Goal: Task Accomplishment & Management: Manage account settings

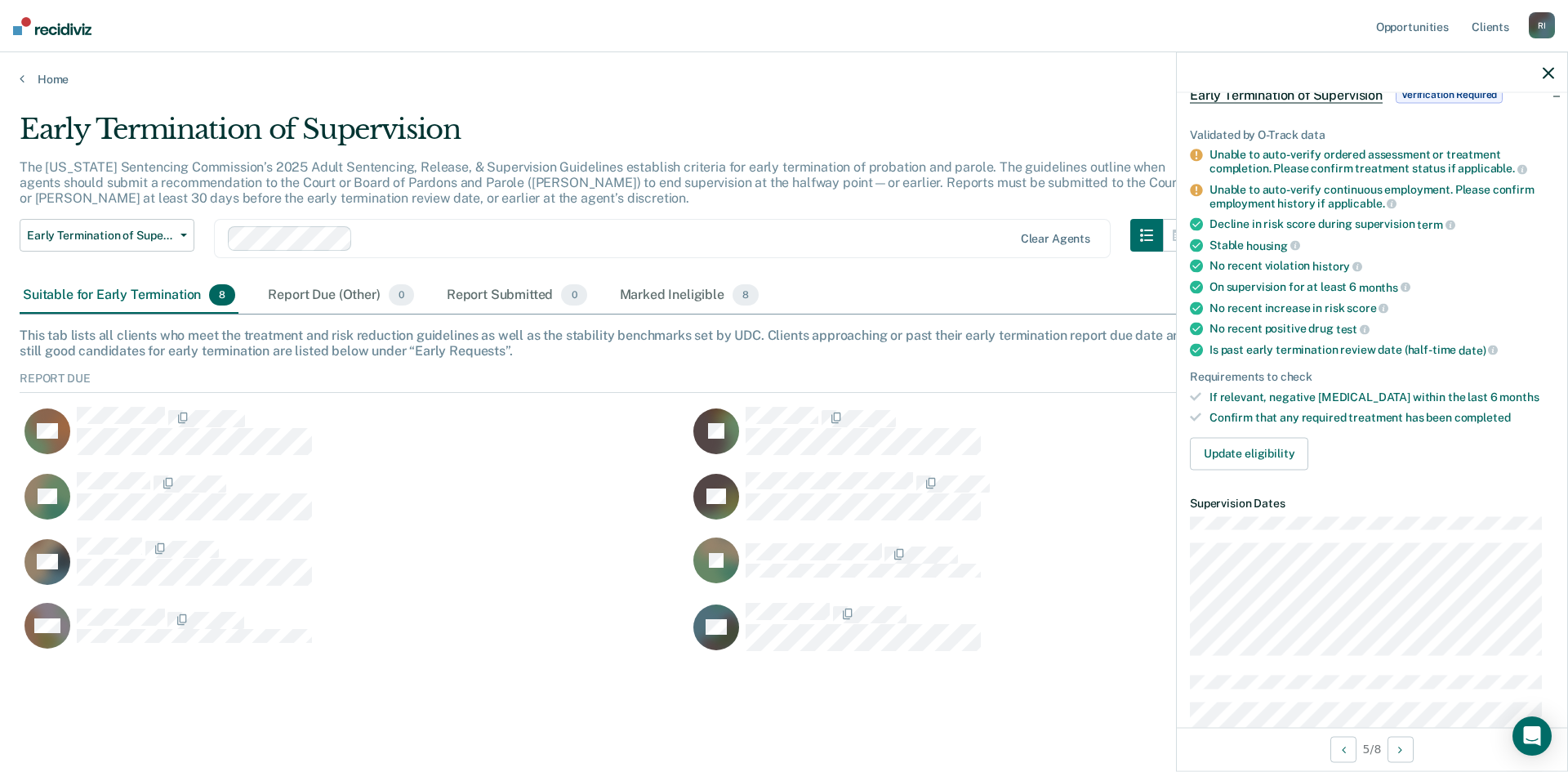
scroll to position [82, 0]
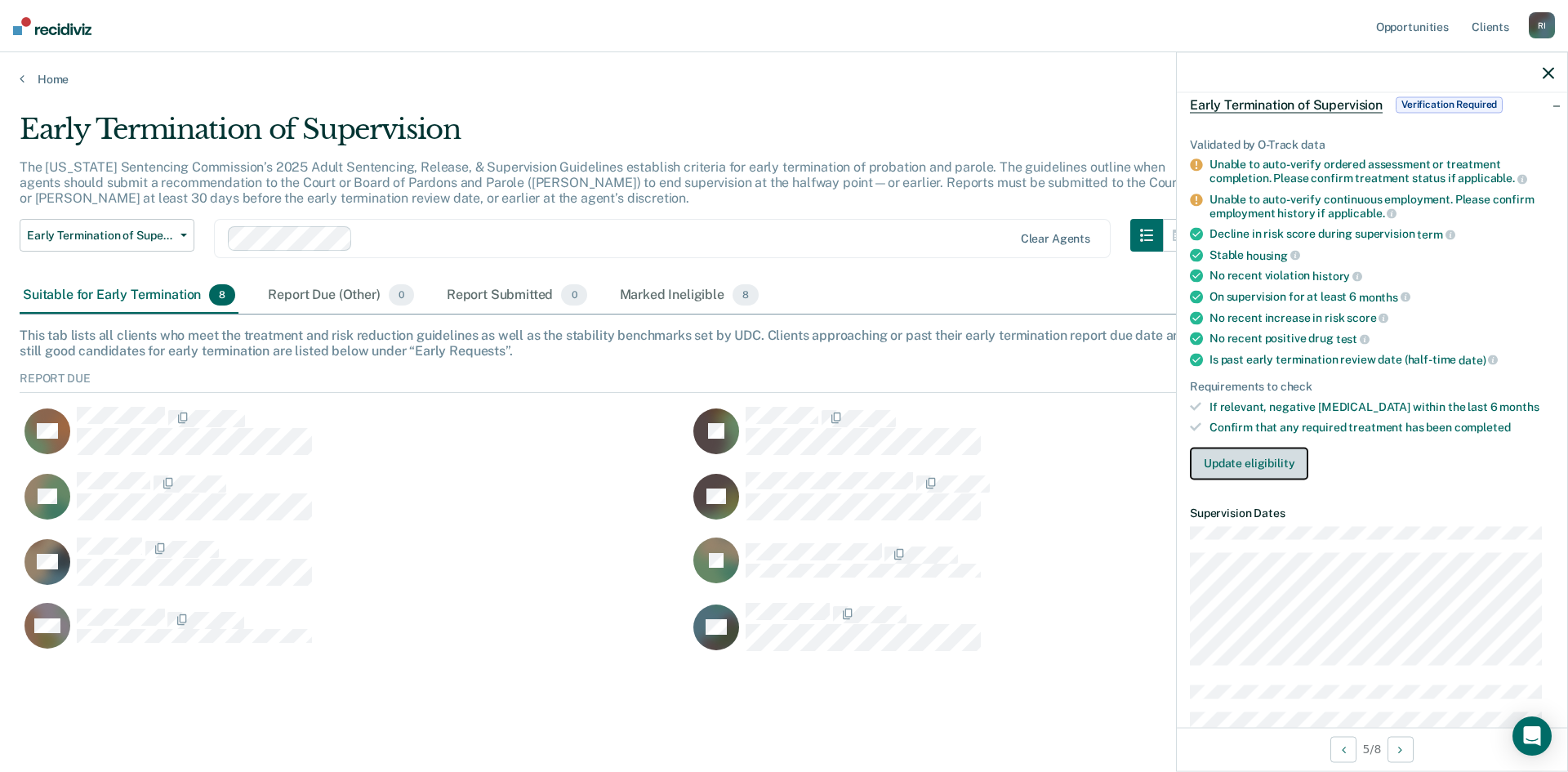
click at [1247, 467] on button "Update eligibility" at bounding box center [1249, 462] width 118 height 32
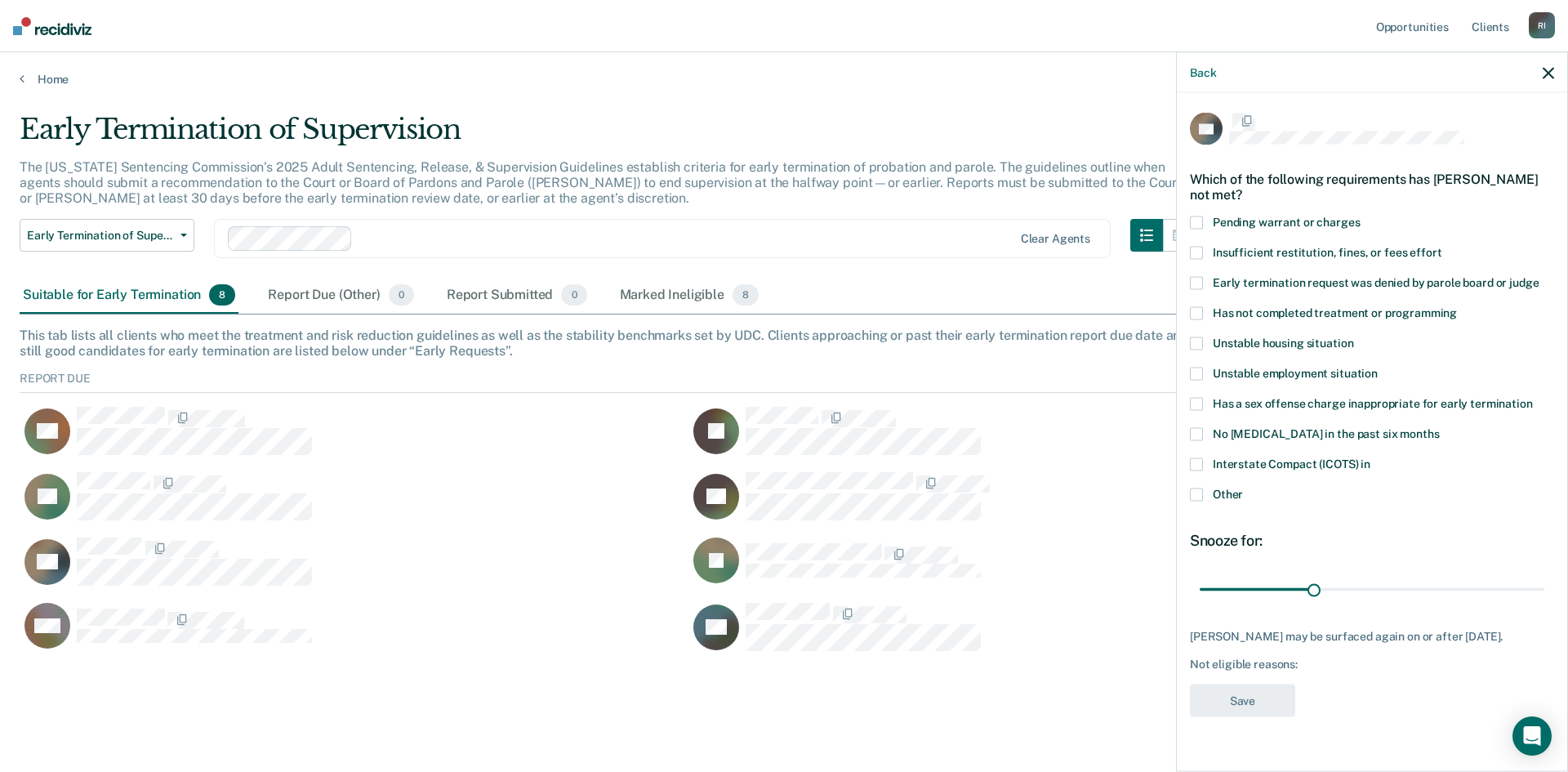
scroll to position [0, 0]
click at [1202, 308] on span at bounding box center [1196, 314] width 13 height 13
click at [1457, 308] on input "Has not completed treatment or programming" at bounding box center [1457, 308] width 0 height 0
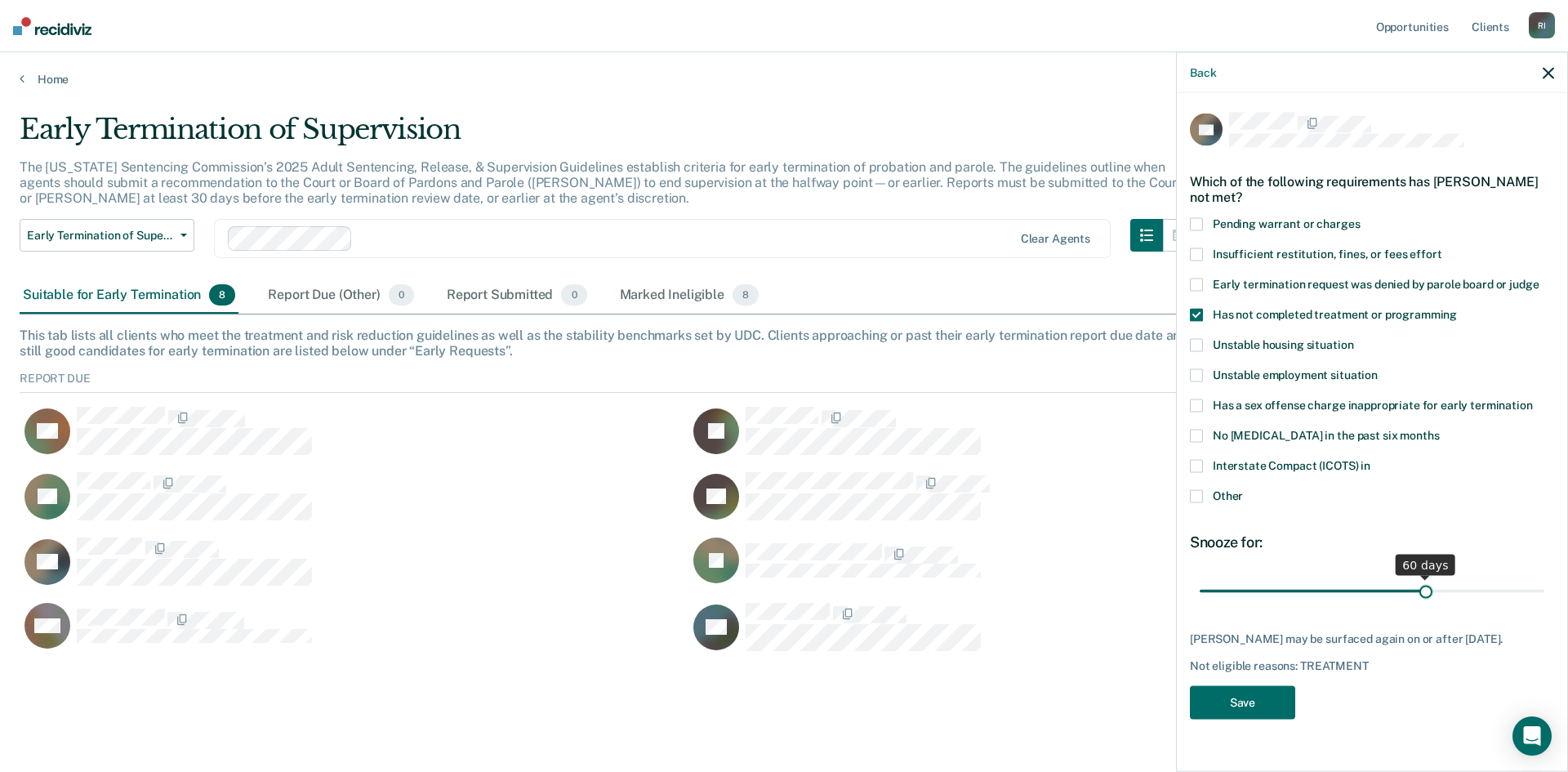
drag, startPoint x: 1313, startPoint y: 576, endPoint x: 1424, endPoint y: 575, distance: 111.0
type input "60"
click at [1424, 576] on input "range" at bounding box center [1371, 590] width 345 height 29
click at [1201, 490] on span at bounding box center [1196, 496] width 13 height 13
click at [1243, 490] on input "Other" at bounding box center [1243, 490] width 0 height 0
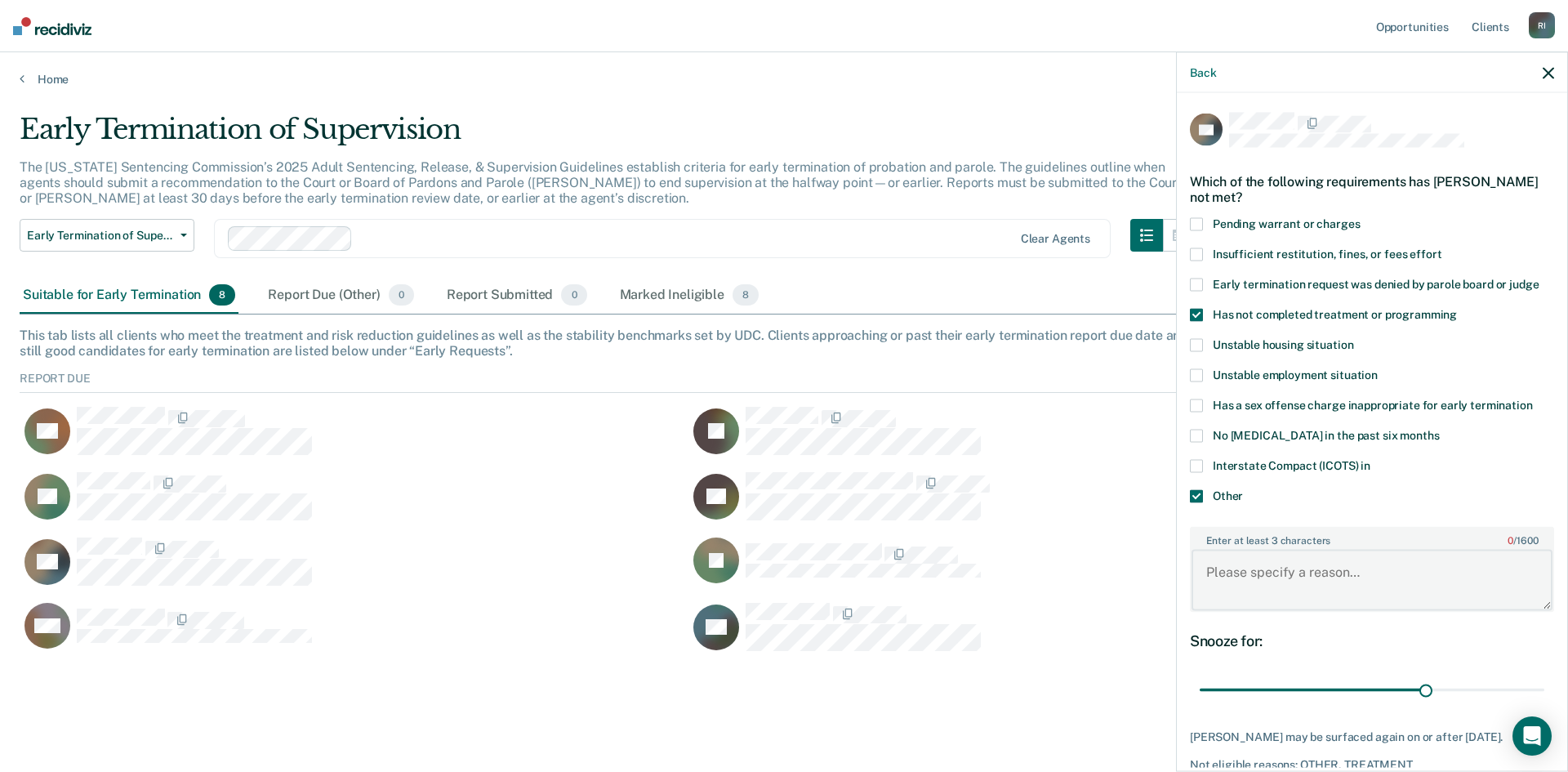
click at [1257, 574] on textarea "Enter at least 3 characters 0 / 1600" at bounding box center [1371, 579] width 361 height 61
type textarea "Graduates [DATE]. Extension requested."
drag, startPoint x: 1421, startPoint y: 690, endPoint x: 1593, endPoint y: 683, distance: 172.1
type input "90"
click at [1544, 683] on input "range" at bounding box center [1371, 690] width 345 height 29
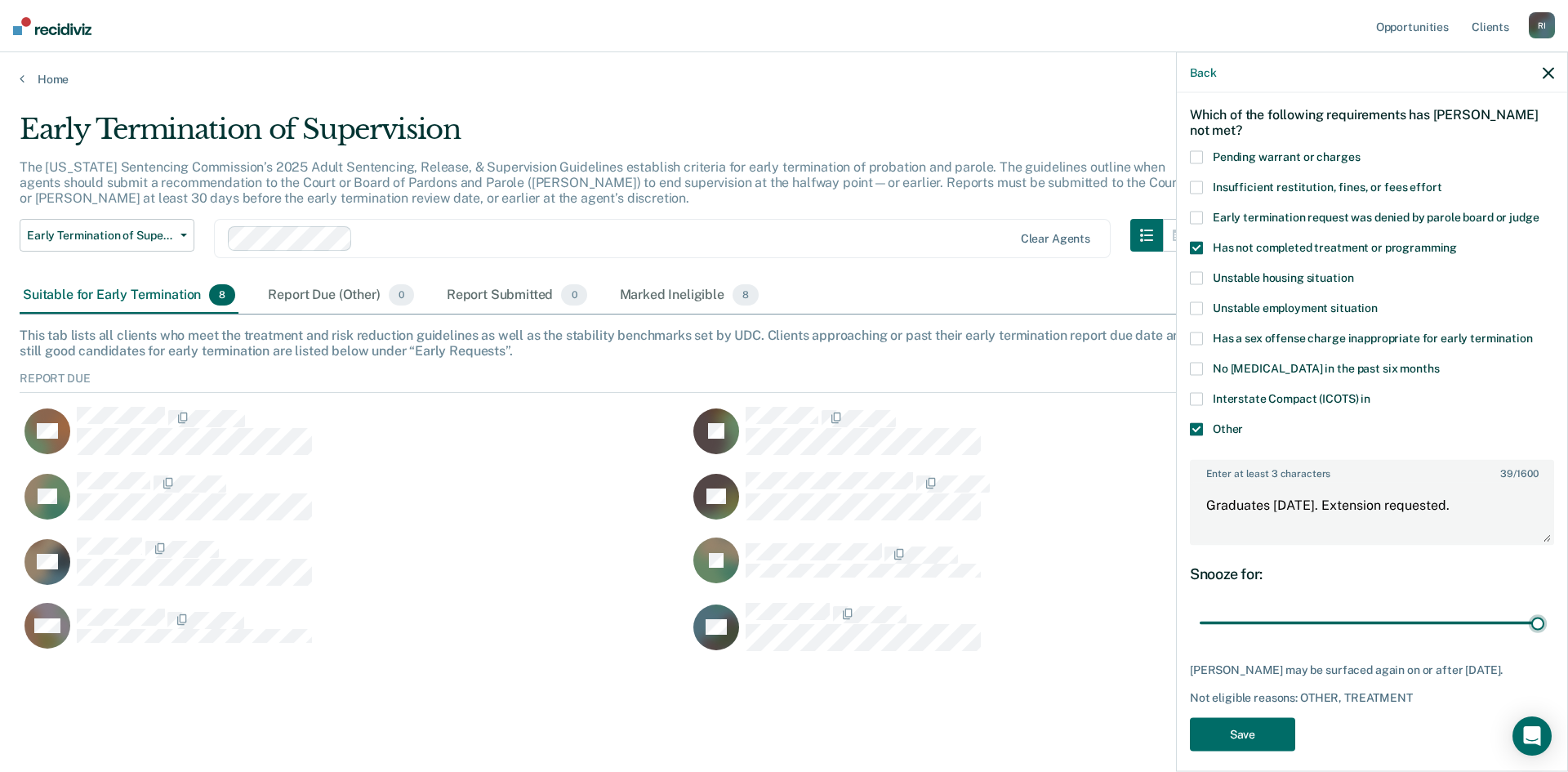
scroll to position [77, 0]
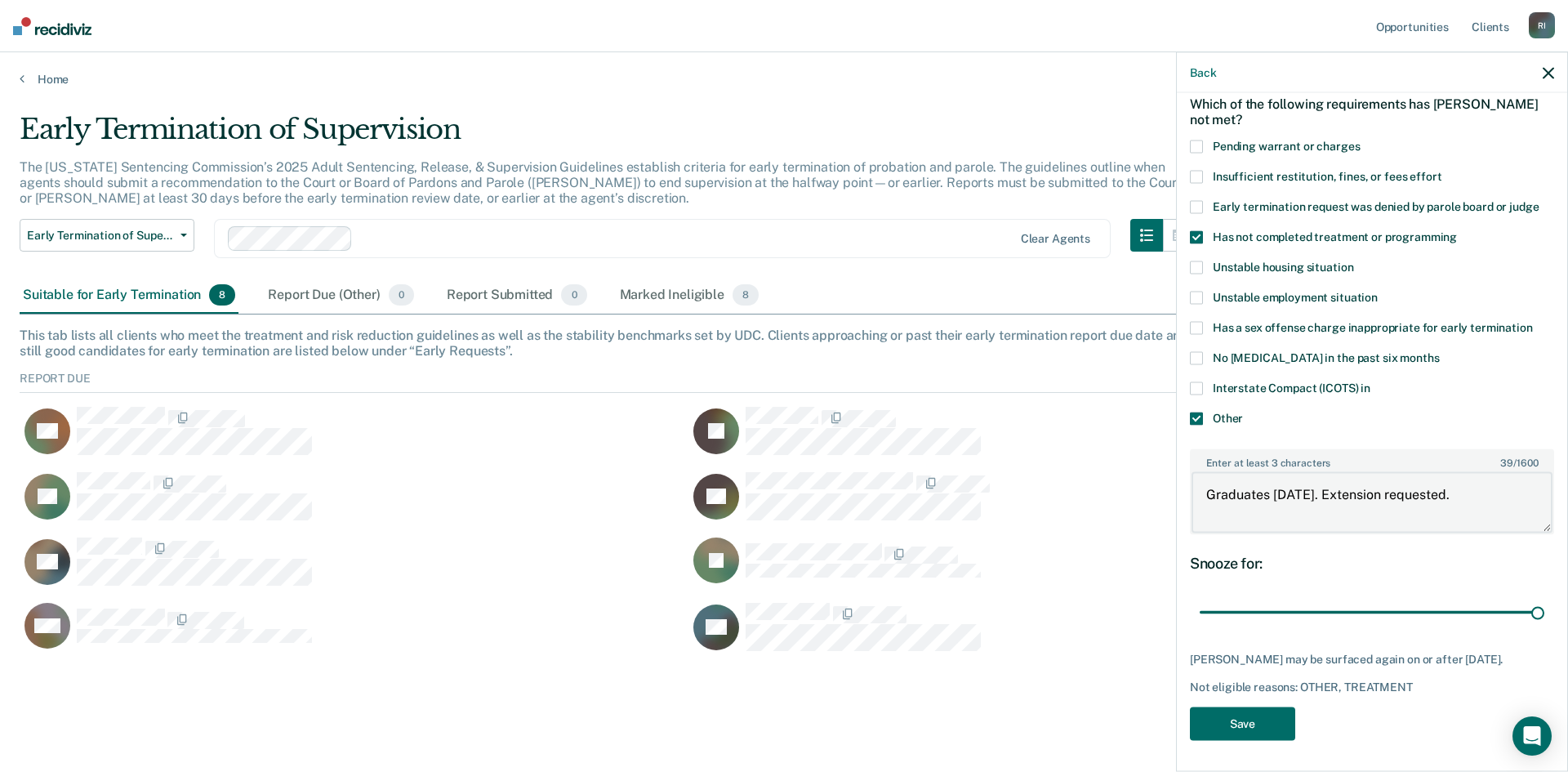
drag, startPoint x: 1459, startPoint y: 490, endPoint x: 1204, endPoint y: 496, distance: 255.1
click at [1204, 496] on textarea "Graduates [DATE]. Extension requested." at bounding box center [1371, 502] width 361 height 61
click at [1246, 720] on button "Save" at bounding box center [1242, 723] width 105 height 33
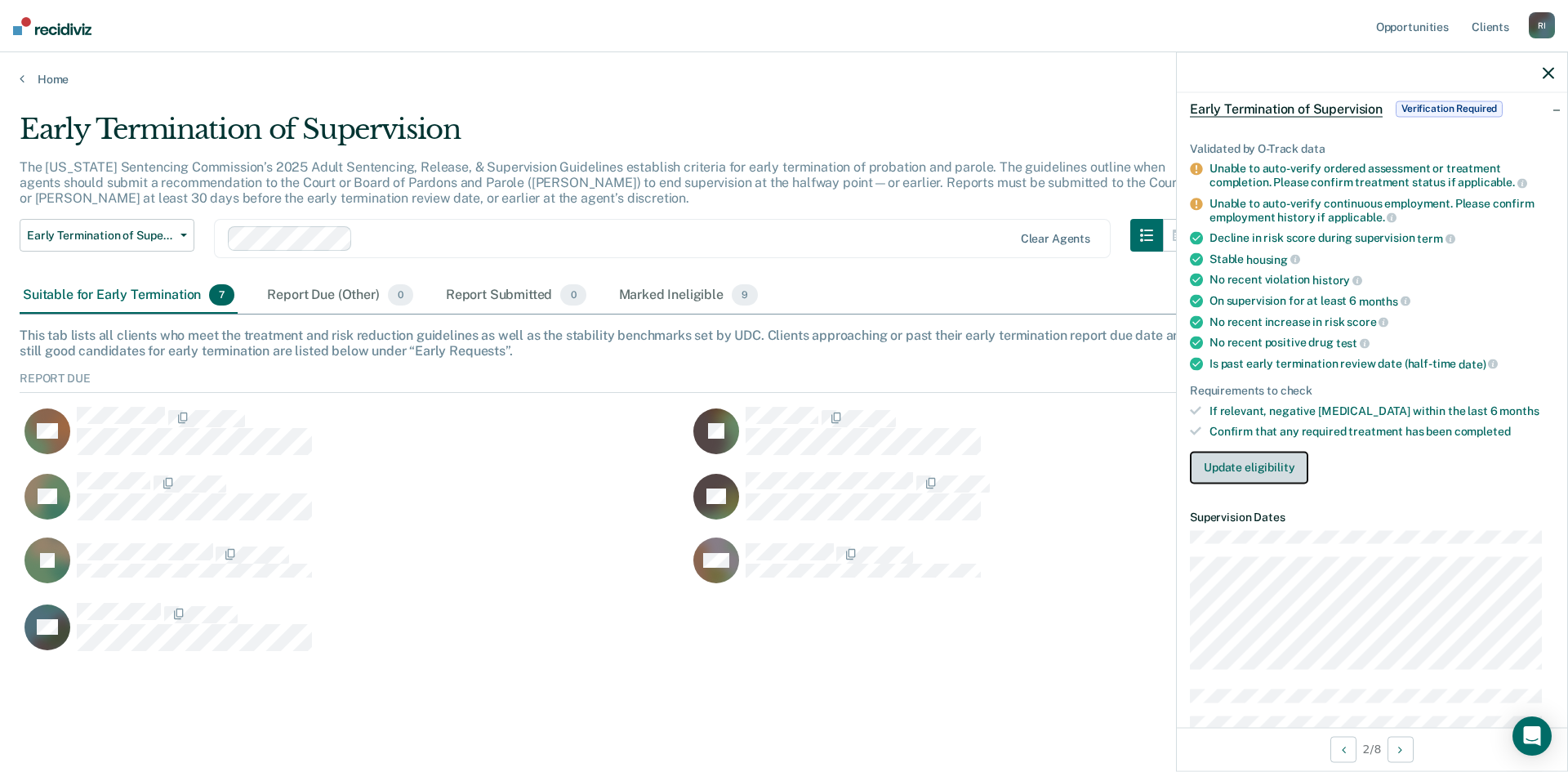
click at [1243, 470] on button "Update eligibility" at bounding box center [1249, 467] width 118 height 32
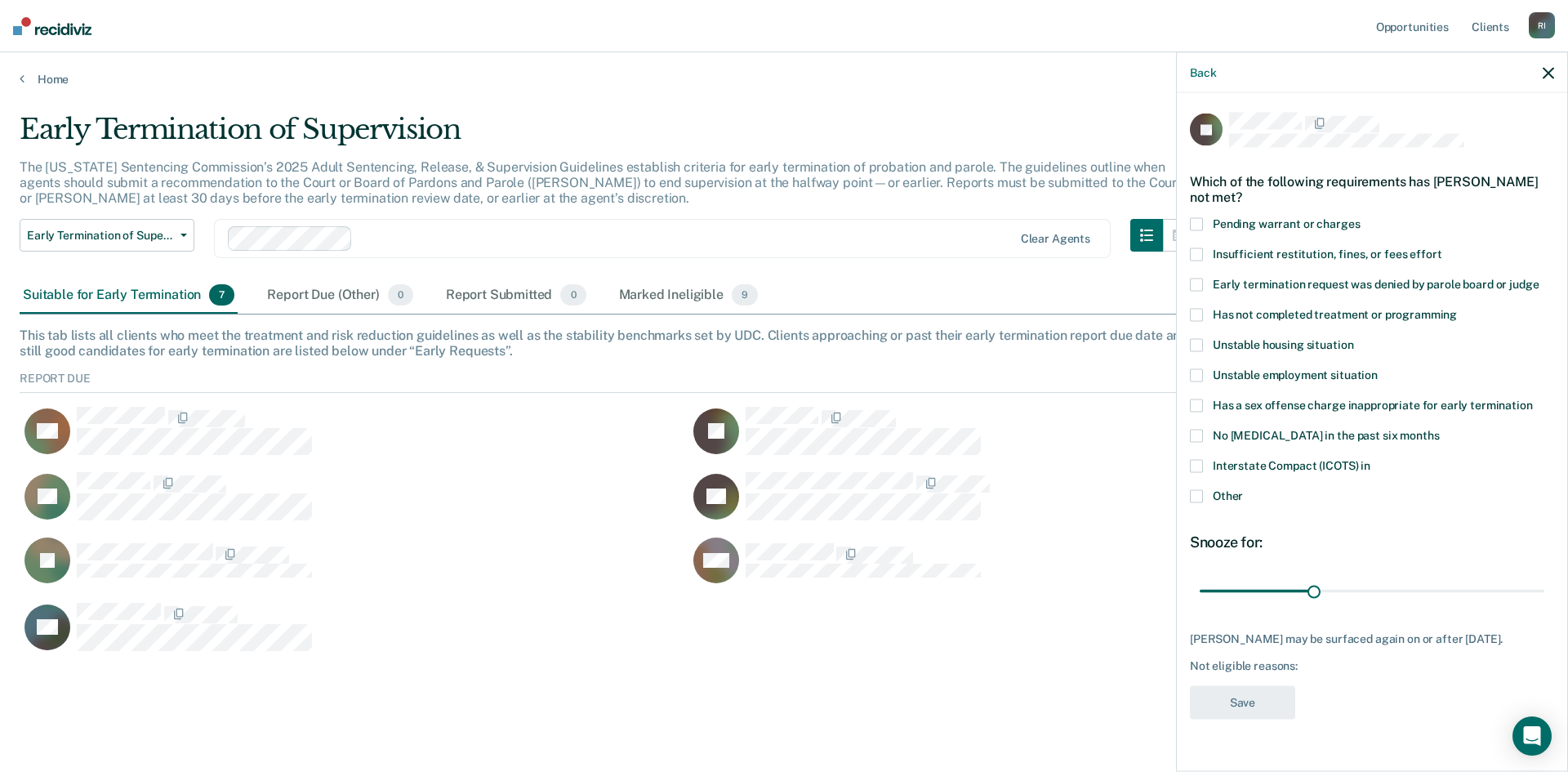
scroll to position [0, 0]
click at [1196, 316] on span at bounding box center [1196, 314] width 13 height 13
click at [1457, 308] on input "Has not completed treatment or programming" at bounding box center [1457, 308] width 0 height 0
click at [1199, 496] on span at bounding box center [1196, 496] width 13 height 13
click at [1243, 490] on input "Other" at bounding box center [1243, 490] width 0 height 0
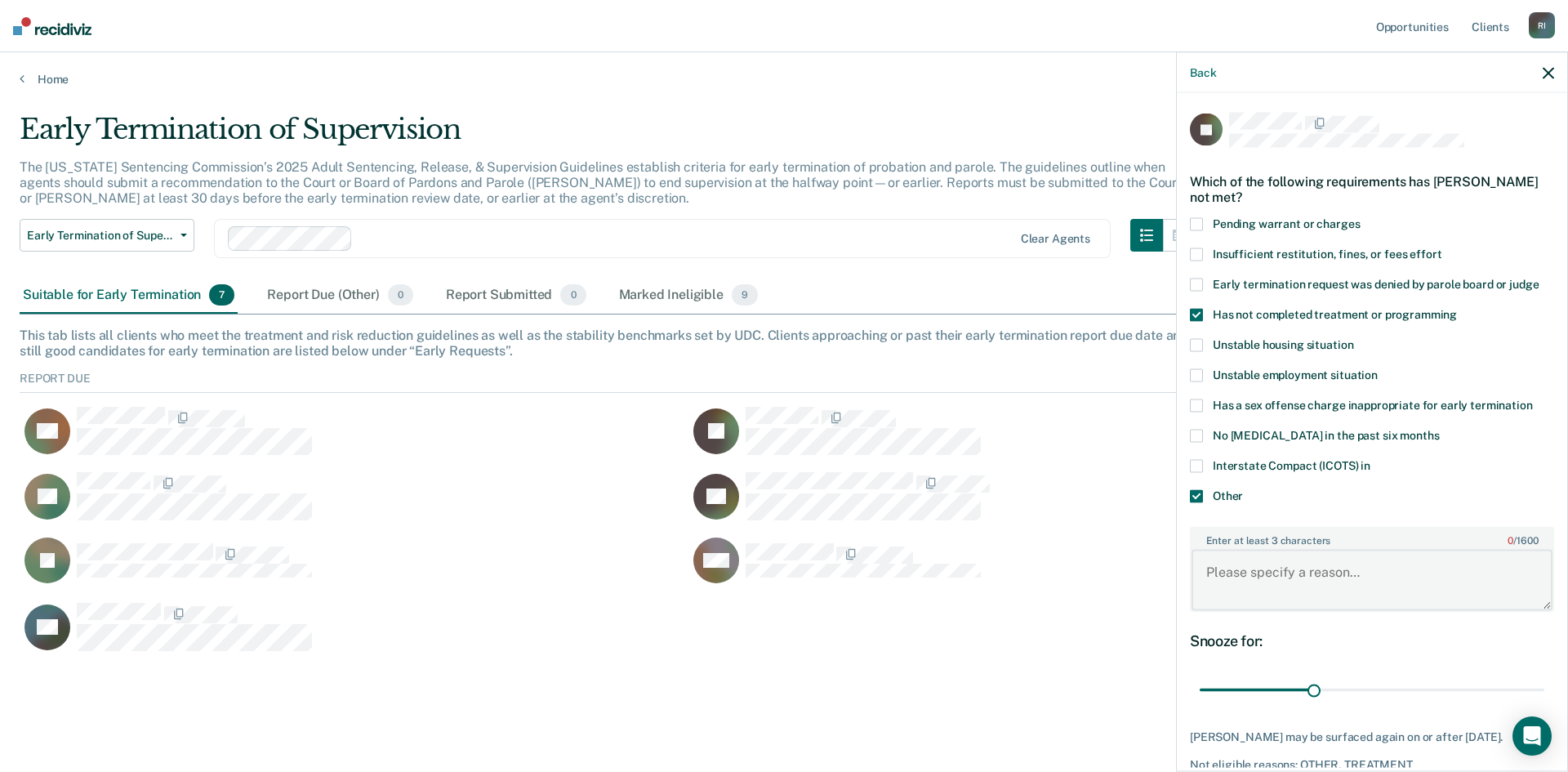
click at [1250, 584] on textarea "Enter at least 3 characters 0 / 1600" at bounding box center [1371, 579] width 361 height 61
paste textarea "Graduates [DATE]. Extension requested."
drag, startPoint x: 1300, startPoint y: 572, endPoint x: 1276, endPoint y: 572, distance: 24.0
click at [1276, 572] on textarea "Graduates [DATE]. Extension requested." at bounding box center [1371, 579] width 361 height 61
type textarea "Graduates [DATE]. Extension requested."
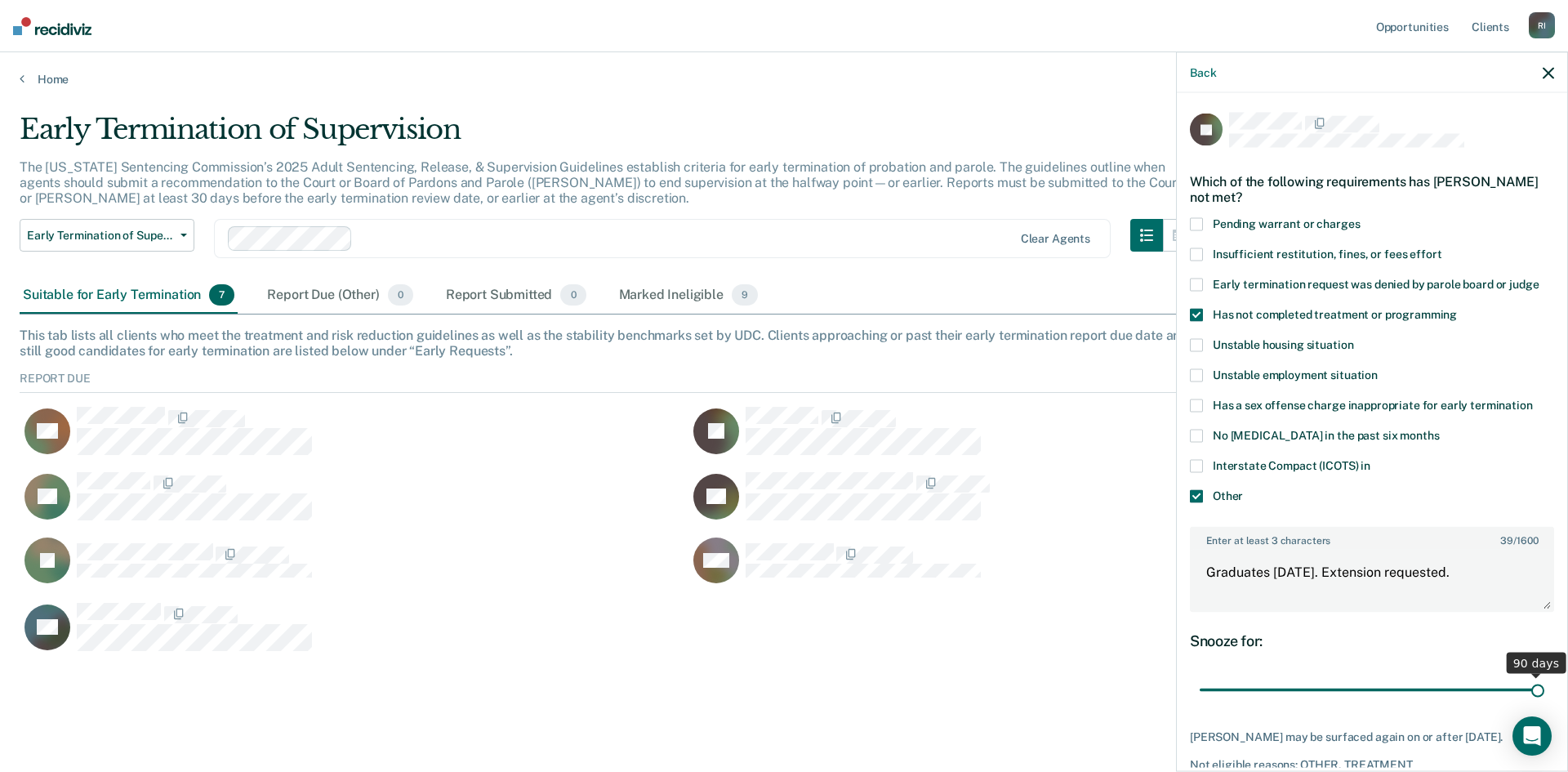
drag, startPoint x: 1311, startPoint y: 691, endPoint x: 1599, endPoint y: 706, distance: 288.4
type input "90"
click at [1544, 704] on input "range" at bounding box center [1371, 690] width 345 height 29
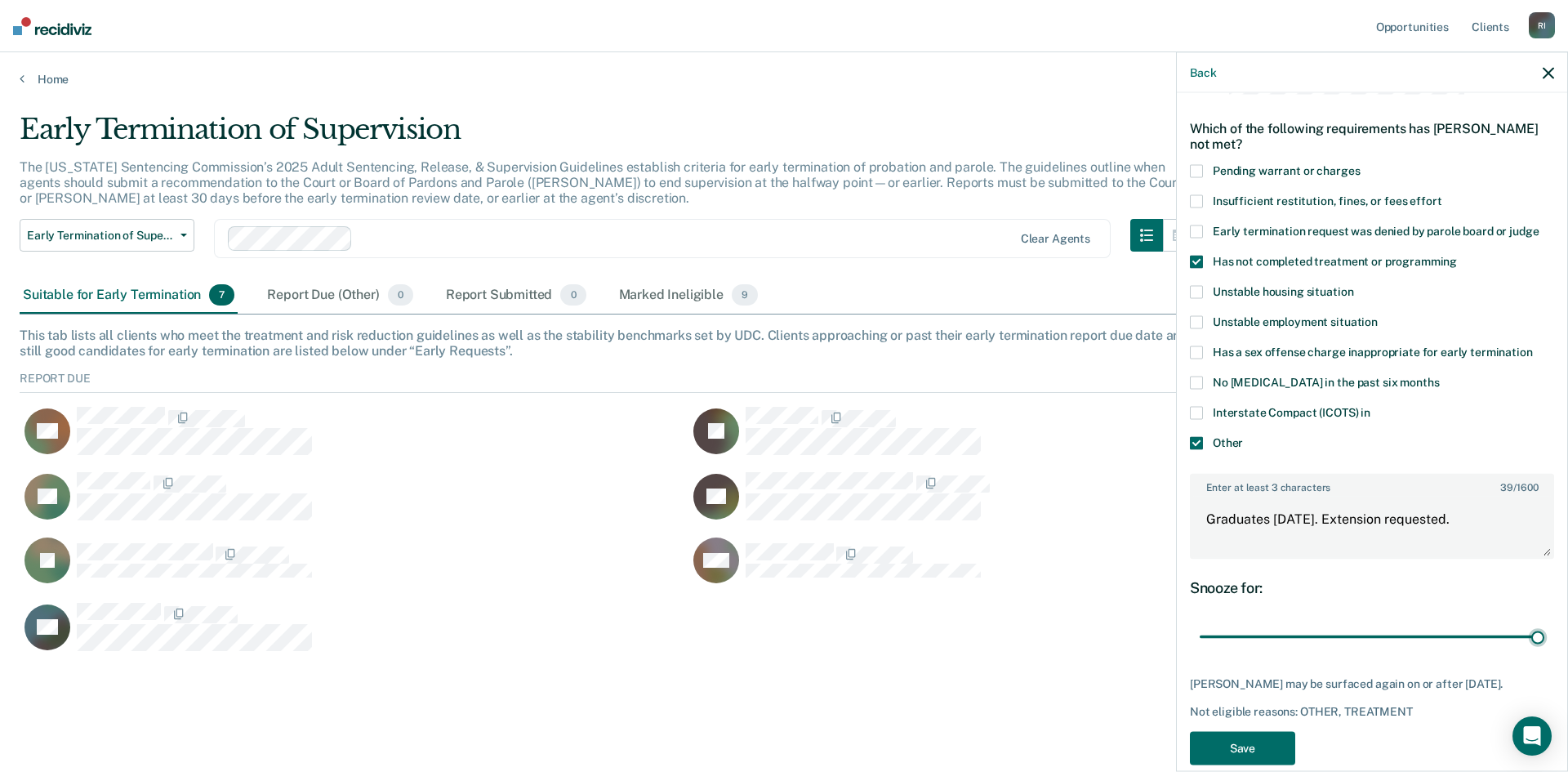
scroll to position [77, 0]
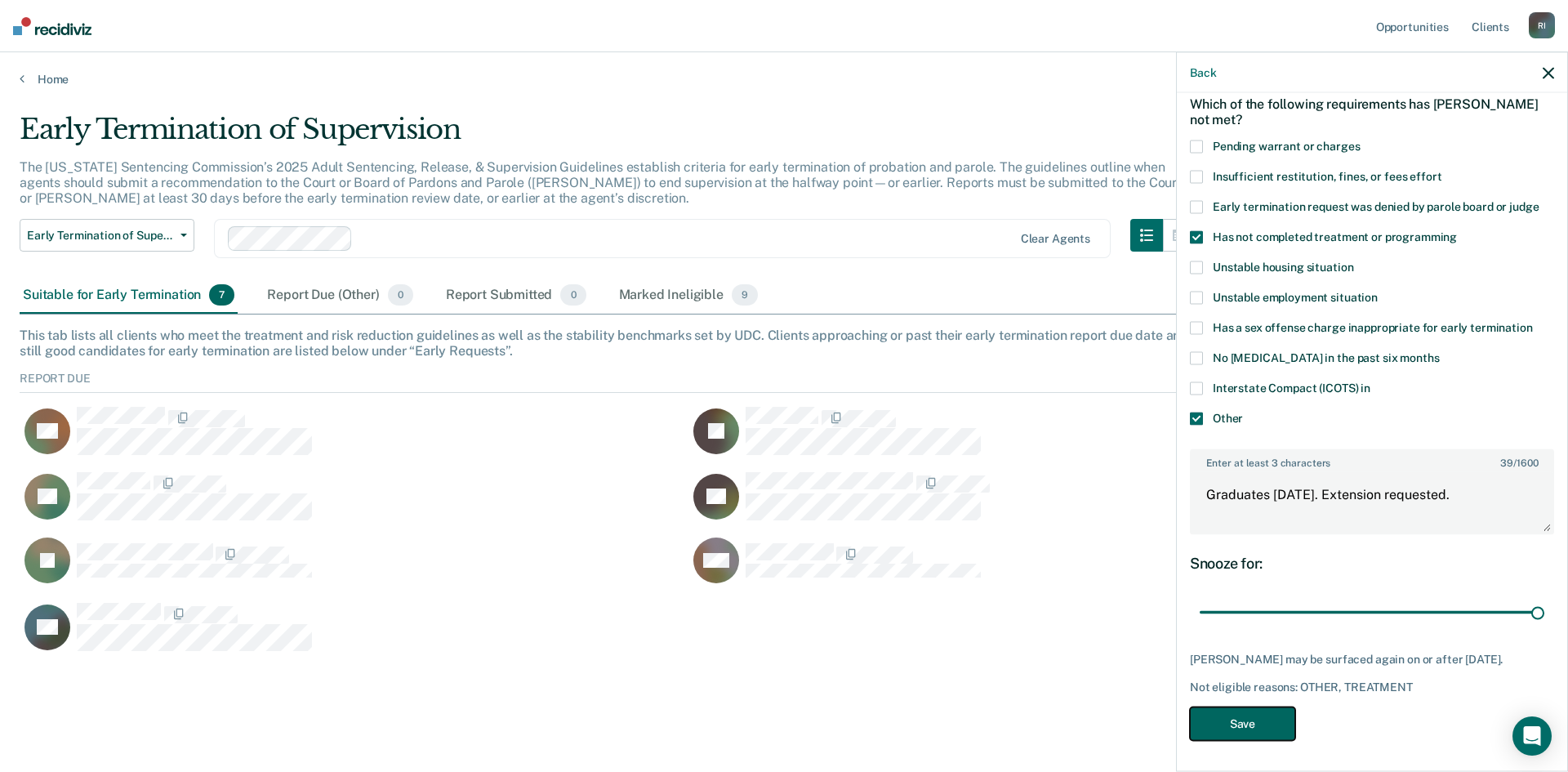
click at [1246, 718] on button "Save" at bounding box center [1242, 723] width 105 height 33
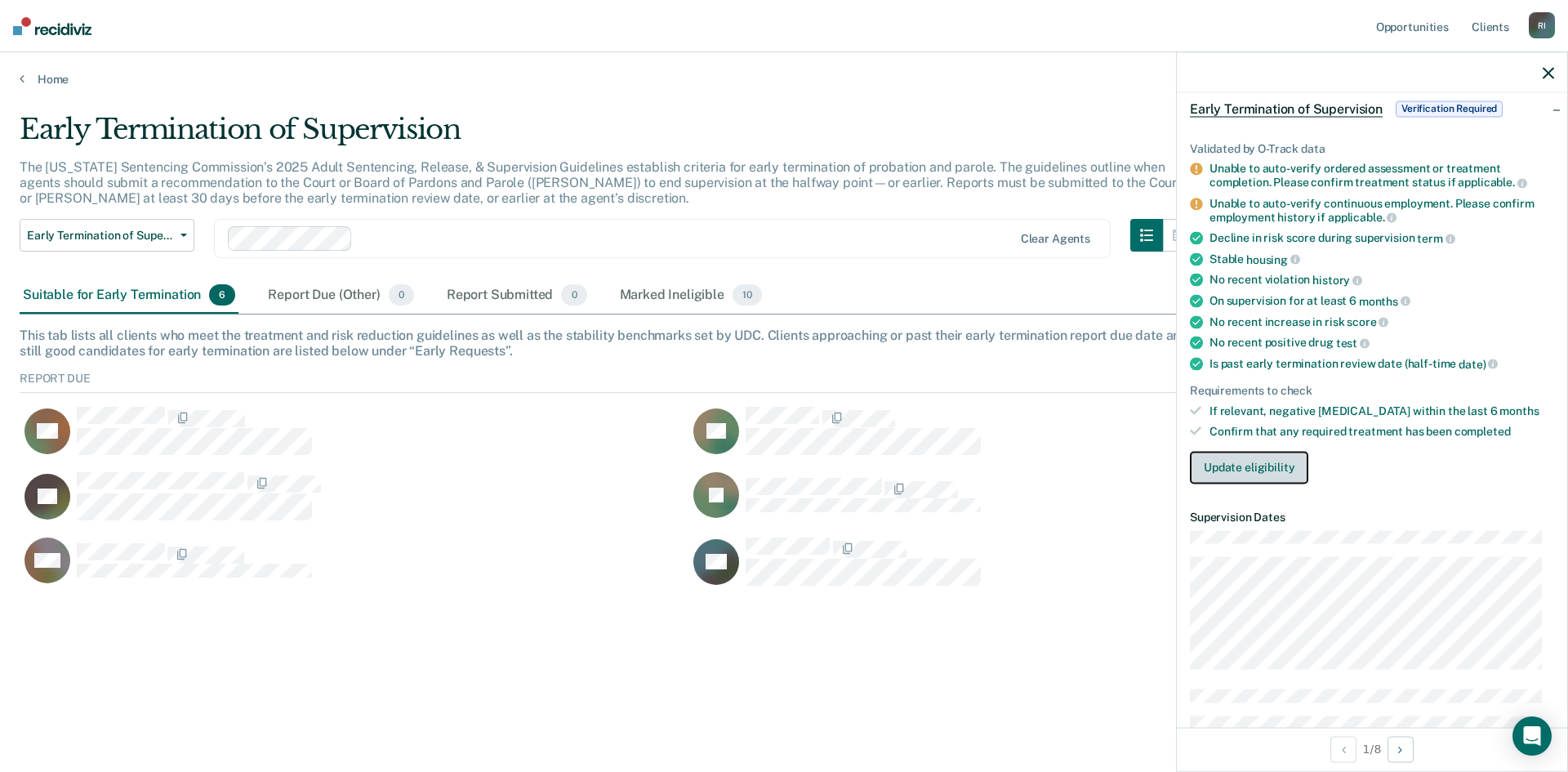
click at [1285, 464] on button "Update eligibility" at bounding box center [1249, 467] width 118 height 32
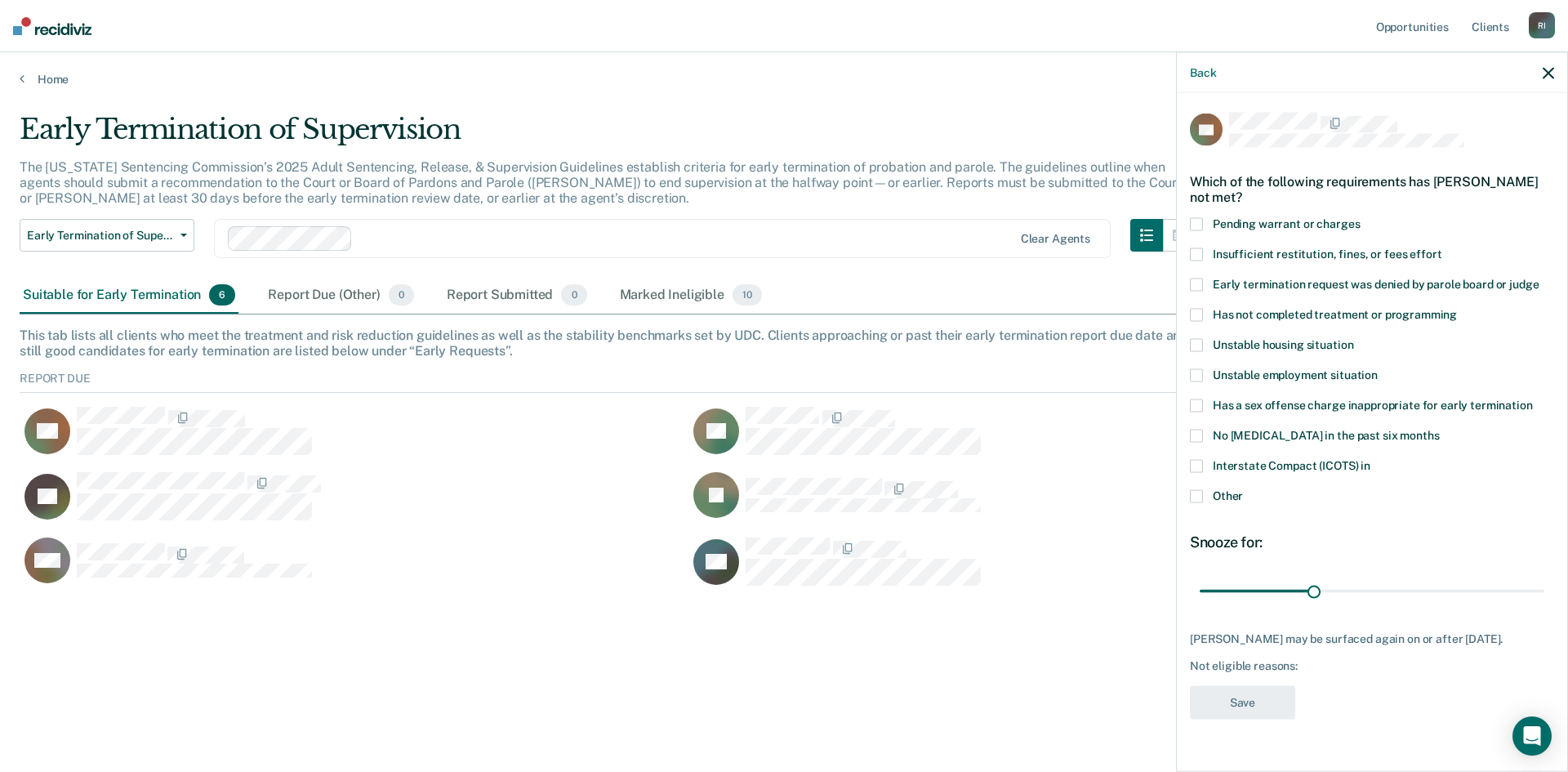
click at [1199, 311] on span at bounding box center [1196, 314] width 13 height 13
click at [1457, 308] on input "Has not completed treatment or programming" at bounding box center [1457, 308] width 0 height 0
click at [1200, 494] on span at bounding box center [1196, 496] width 13 height 13
click at [1243, 490] on input "Other" at bounding box center [1243, 490] width 0 height 0
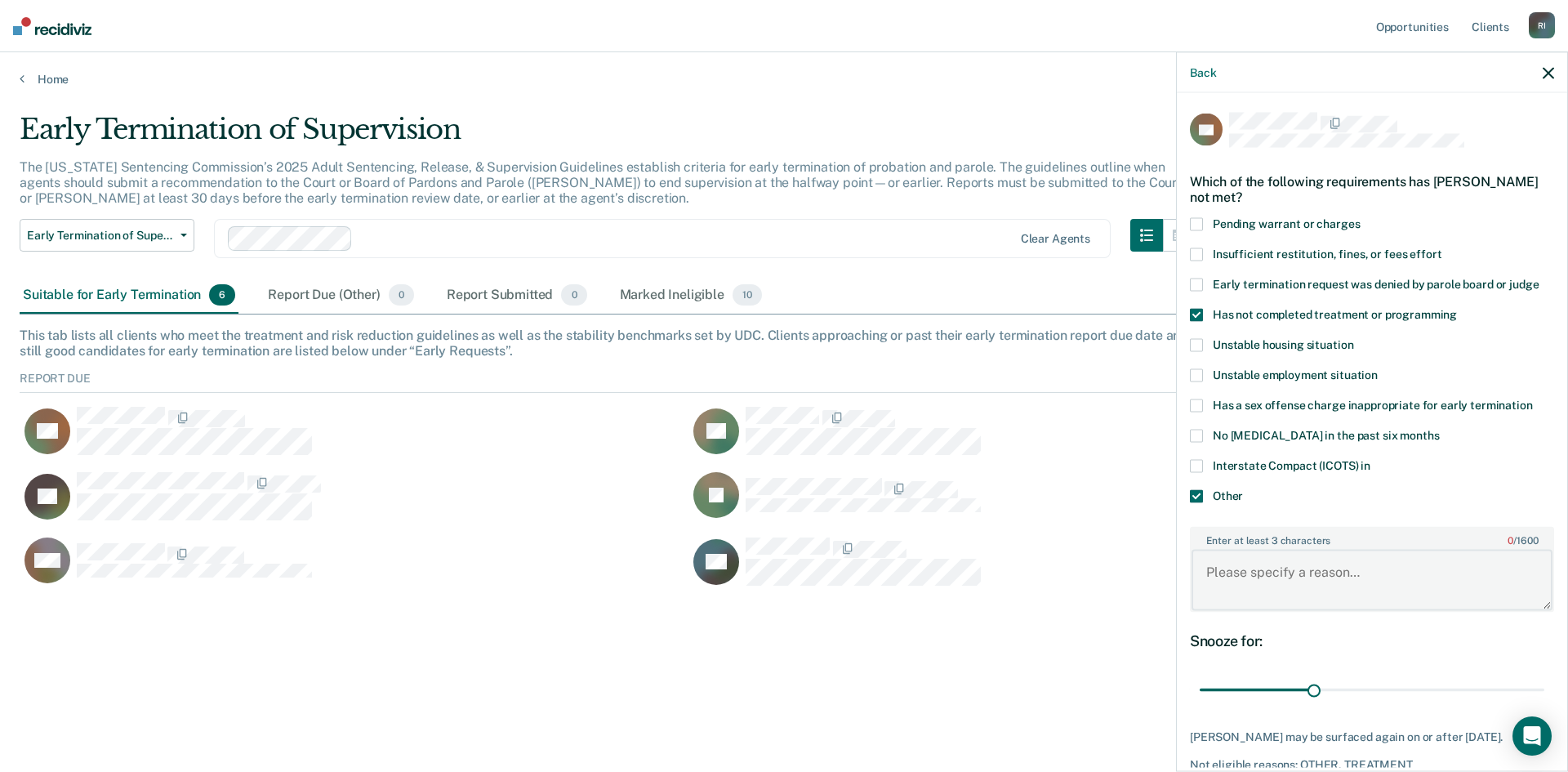
click at [1244, 573] on textarea "Enter at least 3 characters 0 / 1600" at bounding box center [1371, 579] width 361 height 61
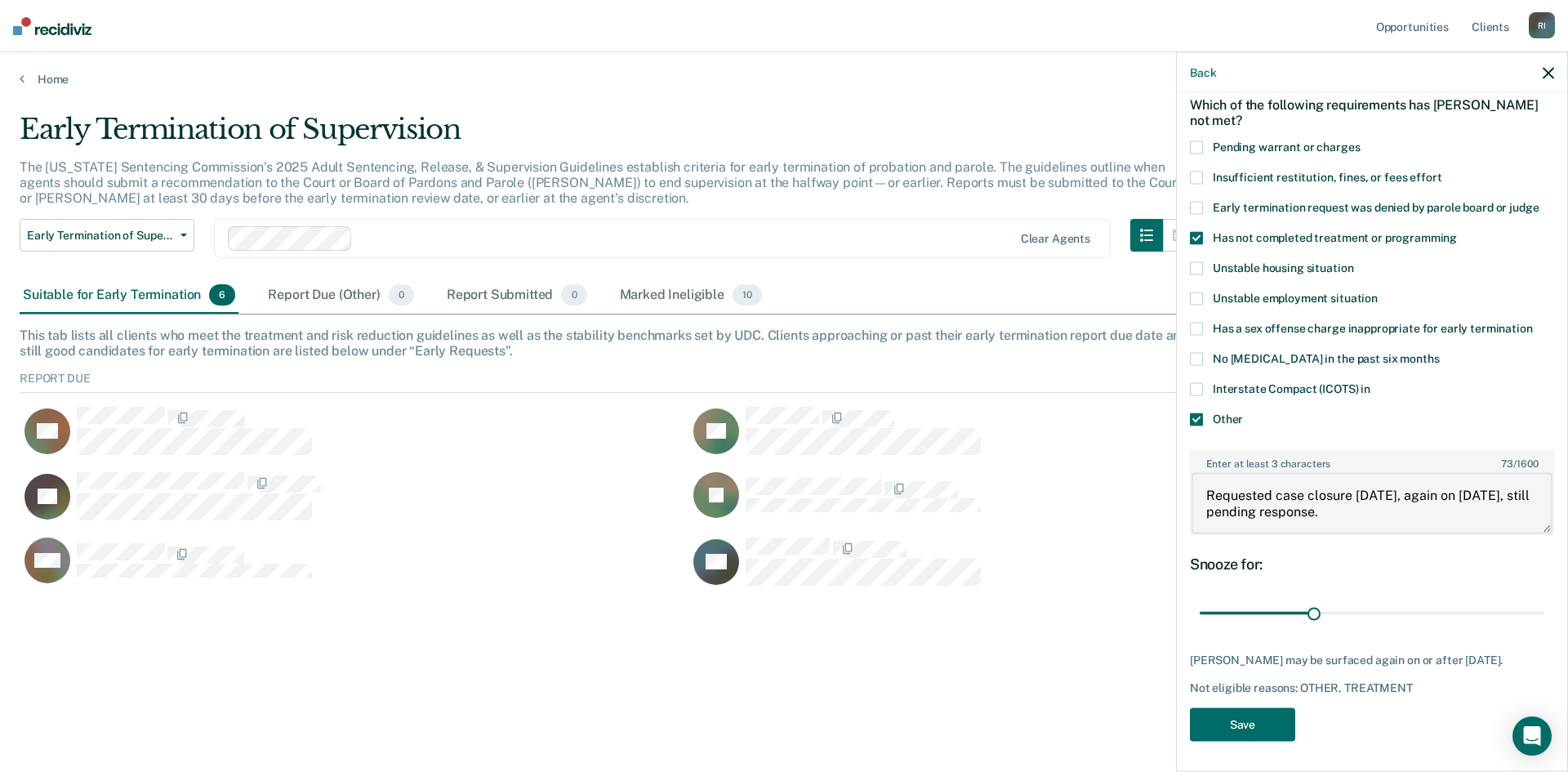
scroll to position [77, 0]
type textarea "Requested case closure [DATE], again on [DATE], still pending response."
drag, startPoint x: 1308, startPoint y: 613, endPoint x: 1579, endPoint y: 633, distance: 271.7
type input "90"
click at [1544, 626] on input "range" at bounding box center [1371, 611] width 345 height 29
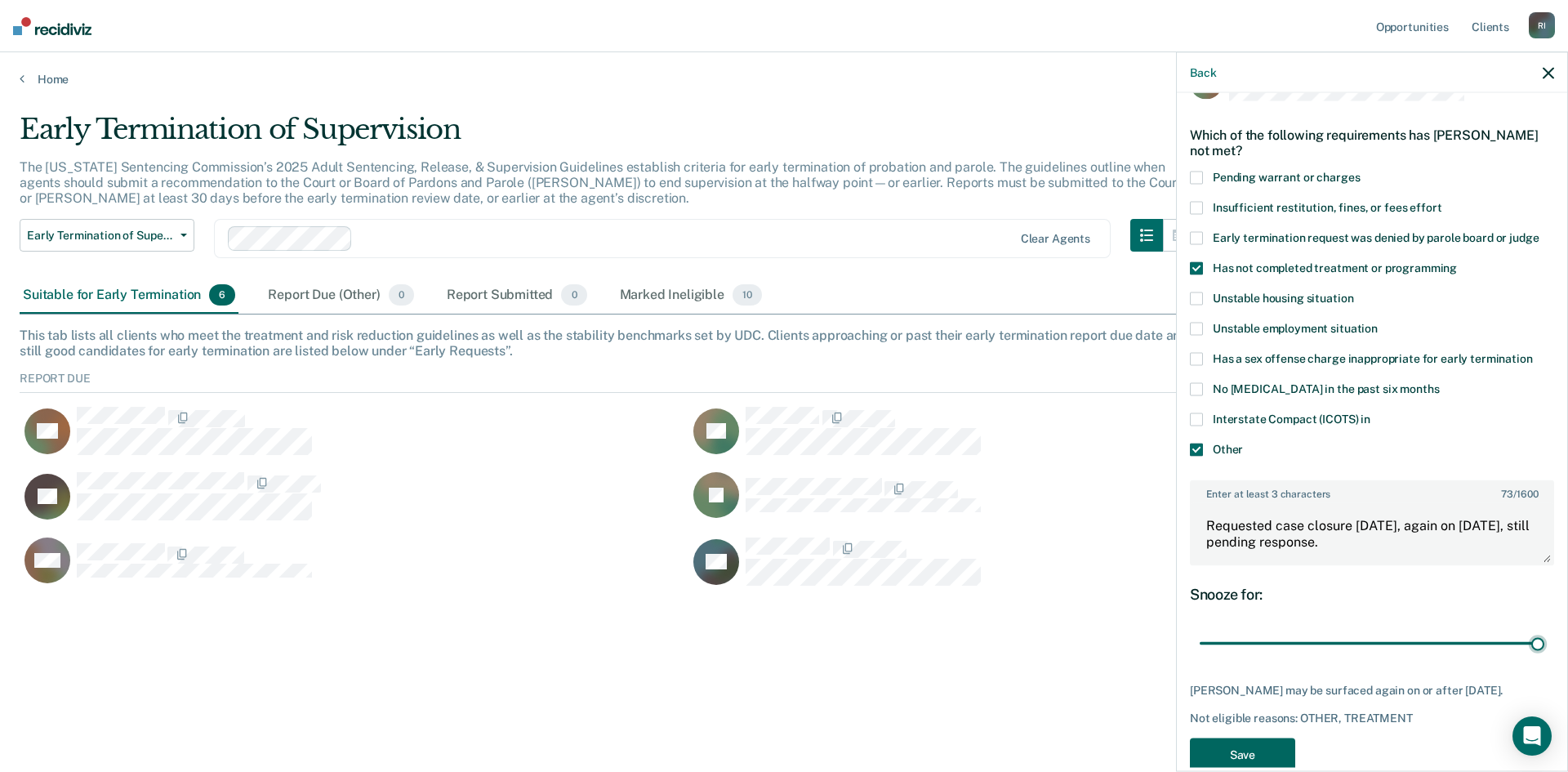
scroll to position [91, 0]
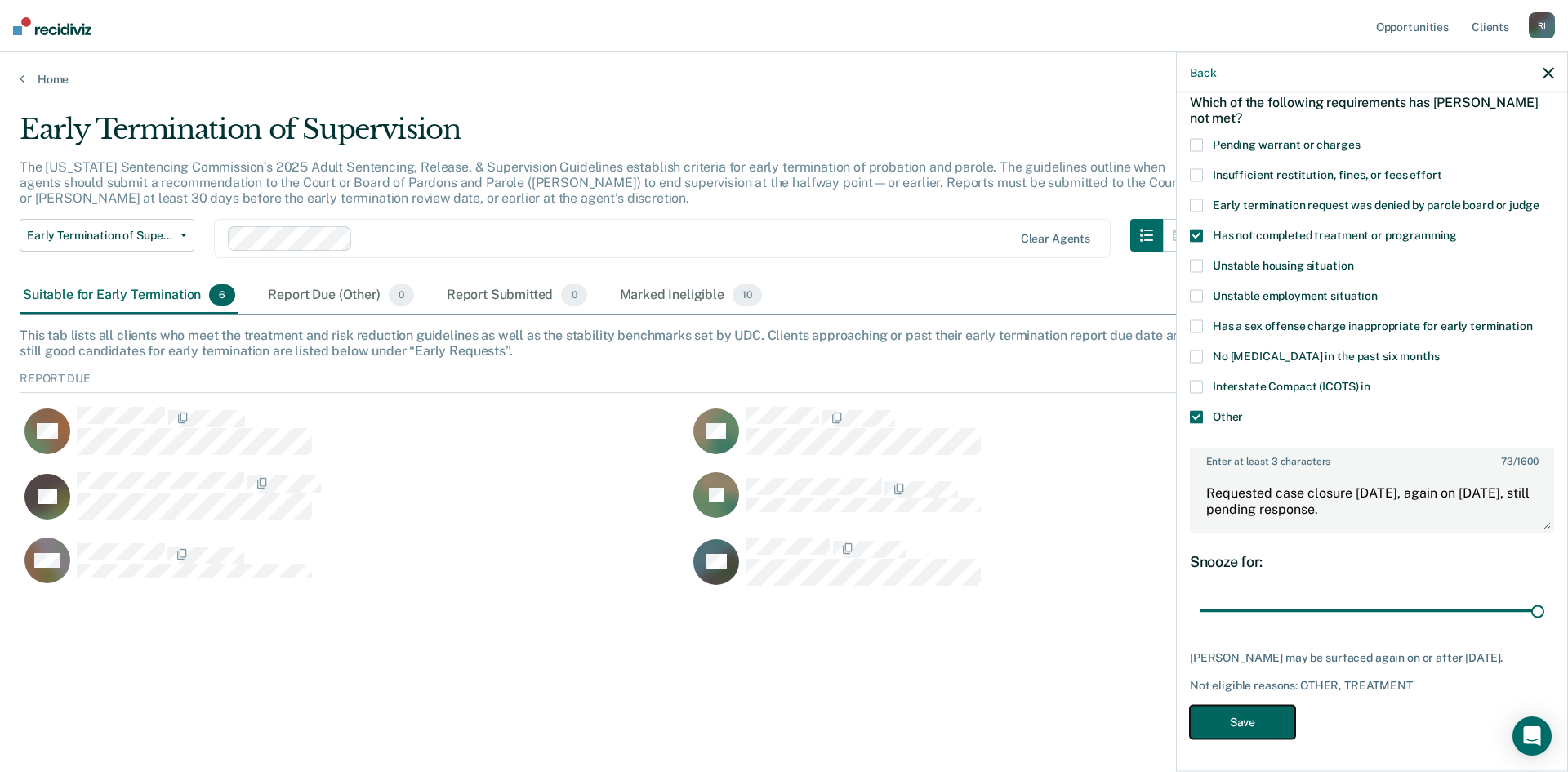
click at [1236, 721] on button "Save" at bounding box center [1242, 721] width 105 height 33
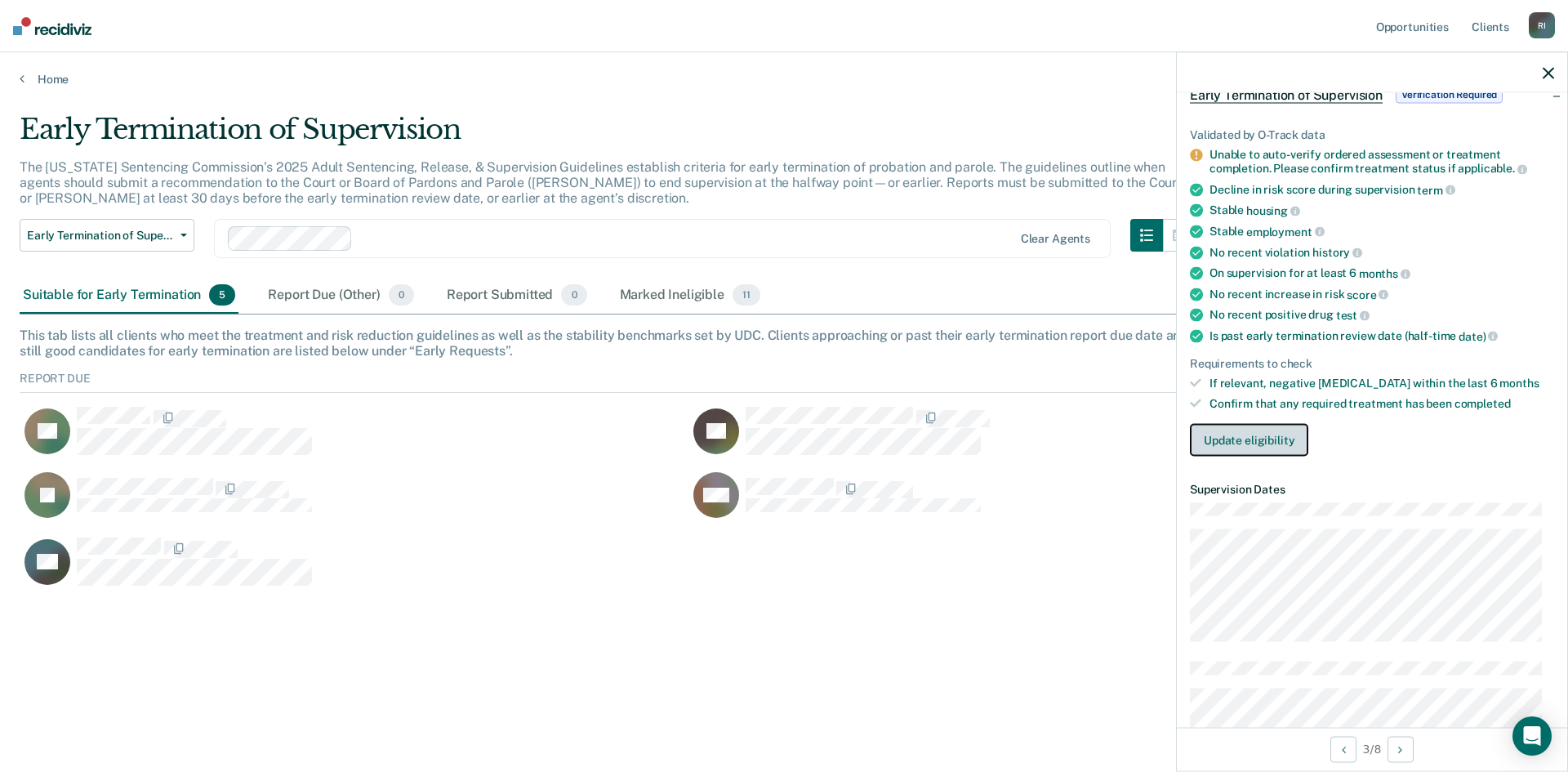
click at [1230, 439] on button "Update eligibility" at bounding box center [1249, 439] width 118 height 32
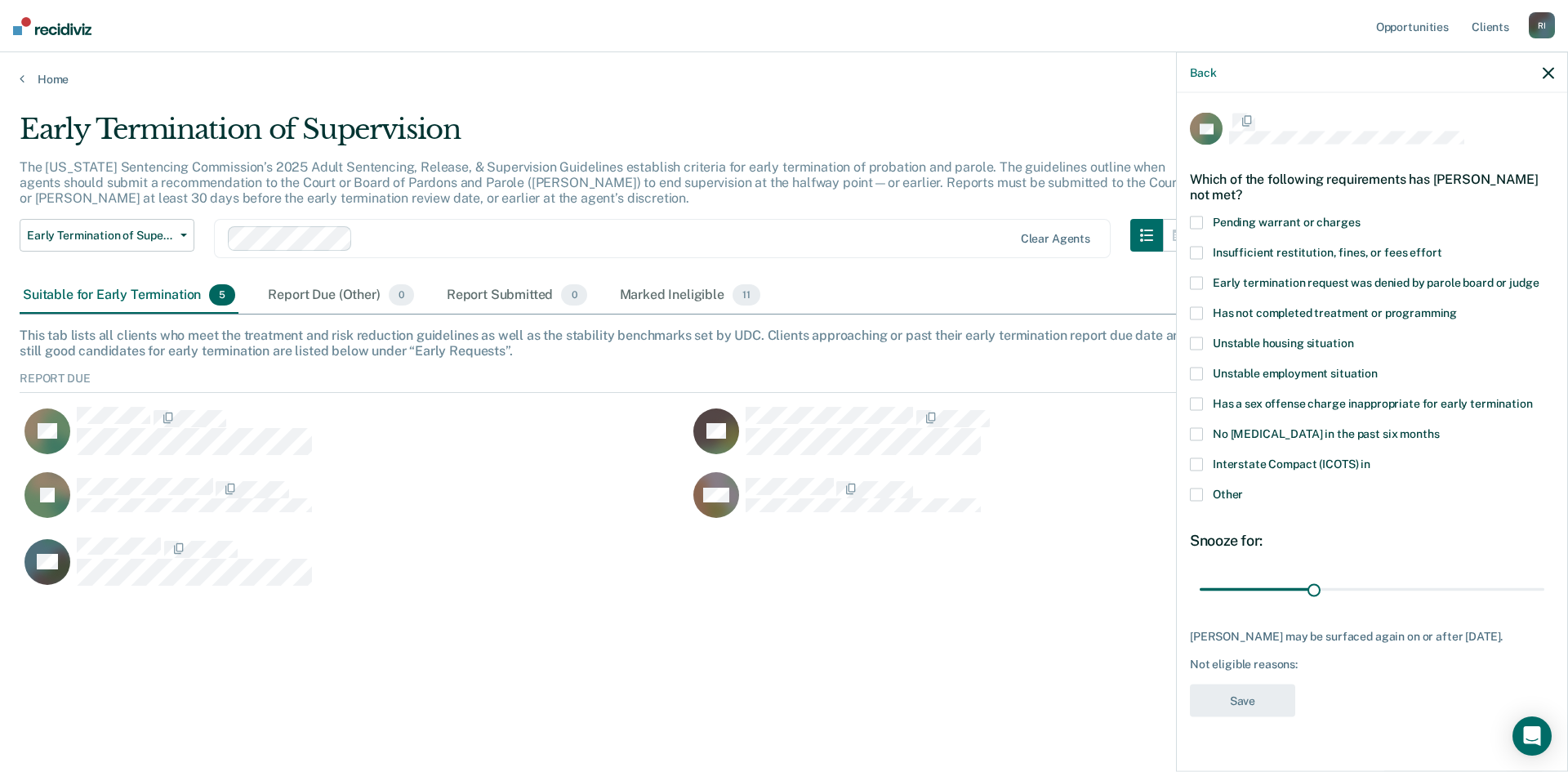
scroll to position [0, 0]
click at [1199, 313] on span at bounding box center [1196, 314] width 13 height 13
click at [1457, 308] on input "Has not completed treatment or programming" at bounding box center [1457, 308] width 0 height 0
click at [1199, 501] on span at bounding box center [1196, 496] width 13 height 13
click at [1243, 490] on input "Other" at bounding box center [1243, 490] width 0 height 0
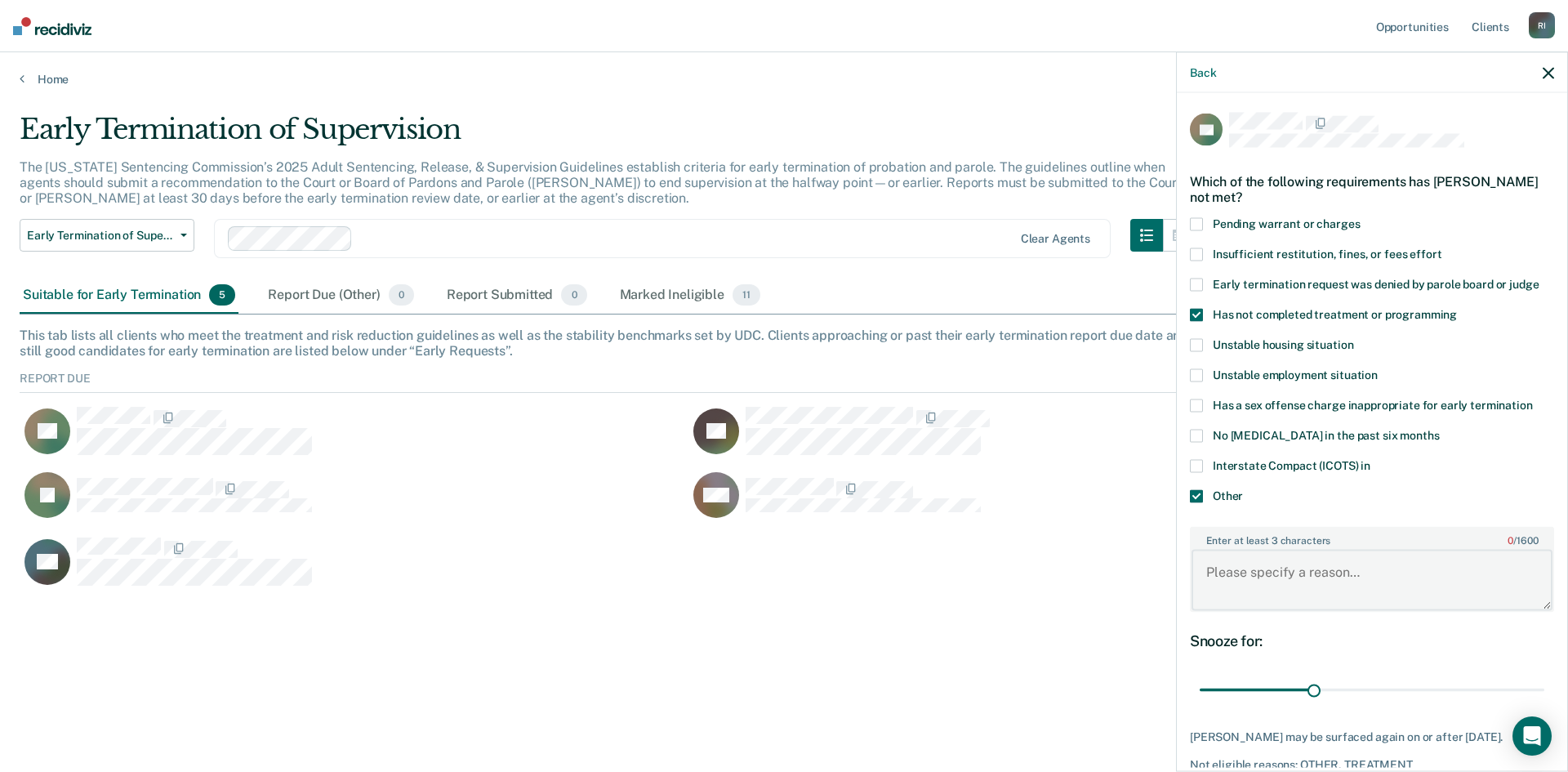
click at [1235, 575] on textarea "Enter at least 3 characters 0 / 1600" at bounding box center [1371, 579] width 361 height 61
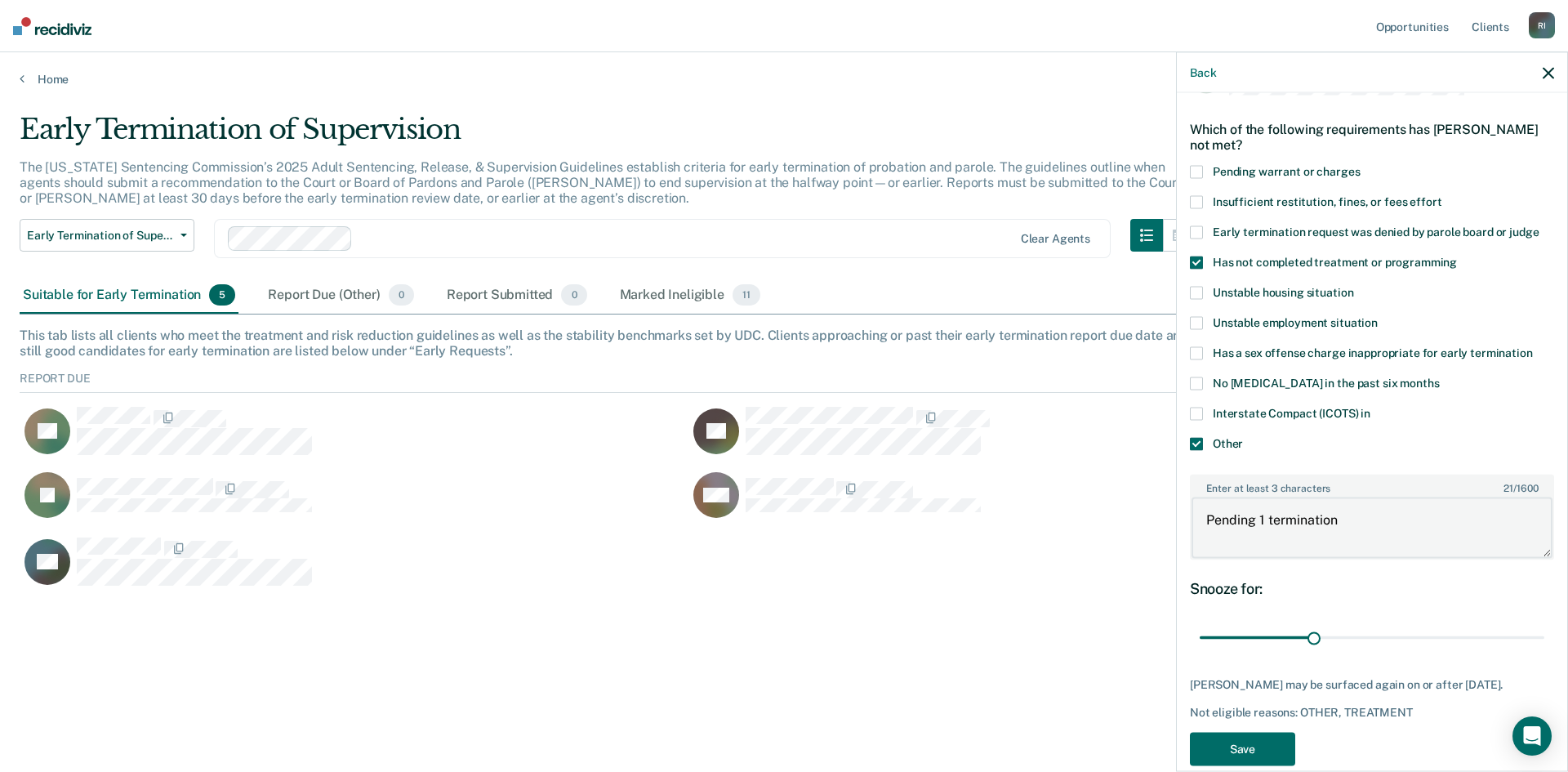
scroll to position [77, 0]
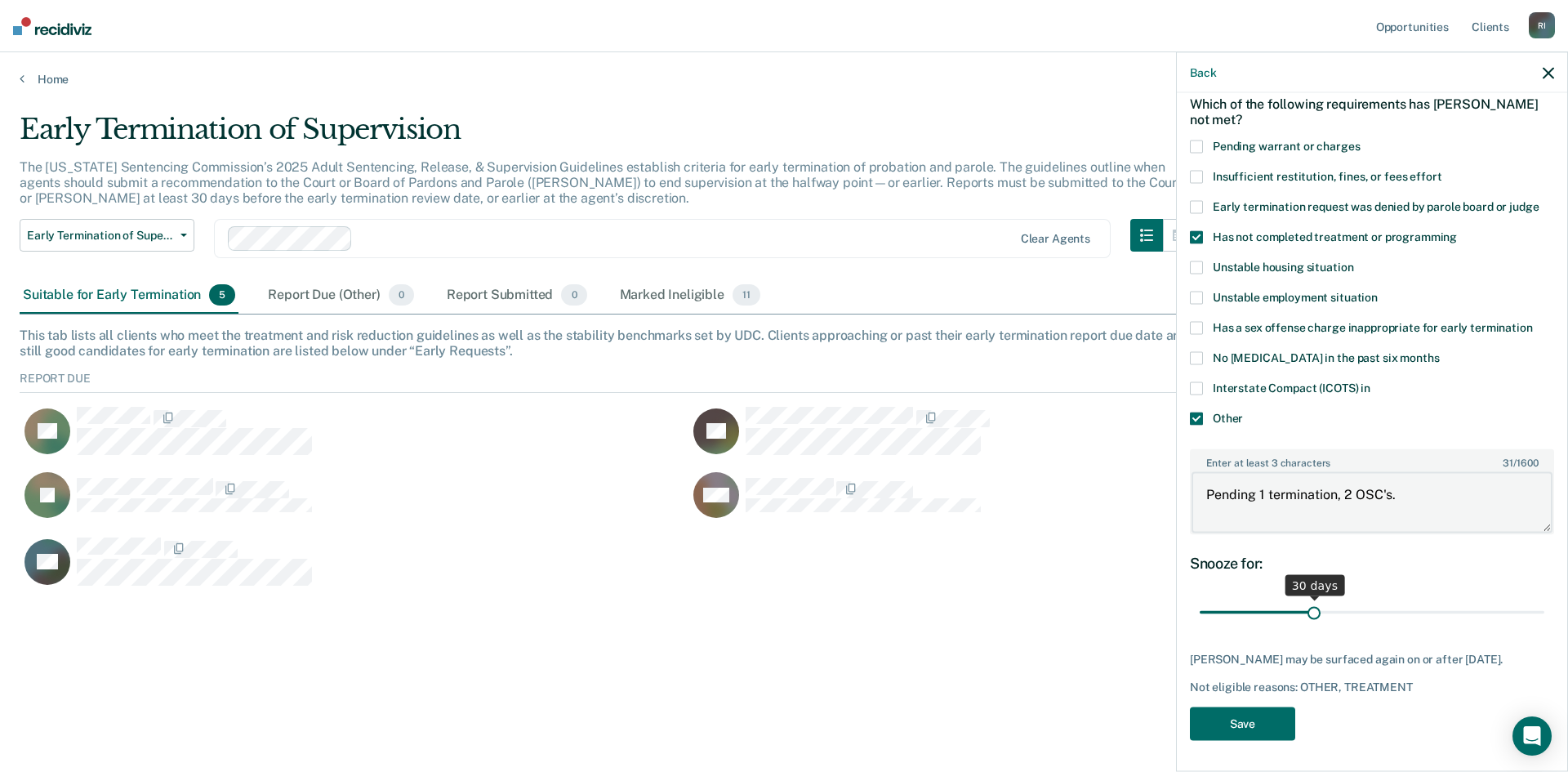
type textarea "Pending 1 termination, 2 OSC's."
drag, startPoint x: 1310, startPoint y: 609, endPoint x: 1624, endPoint y: 602, distance: 314.1
type input "90"
click at [1544, 602] on input "range" at bounding box center [1371, 611] width 345 height 29
click at [1234, 722] on button "Save" at bounding box center [1242, 723] width 105 height 33
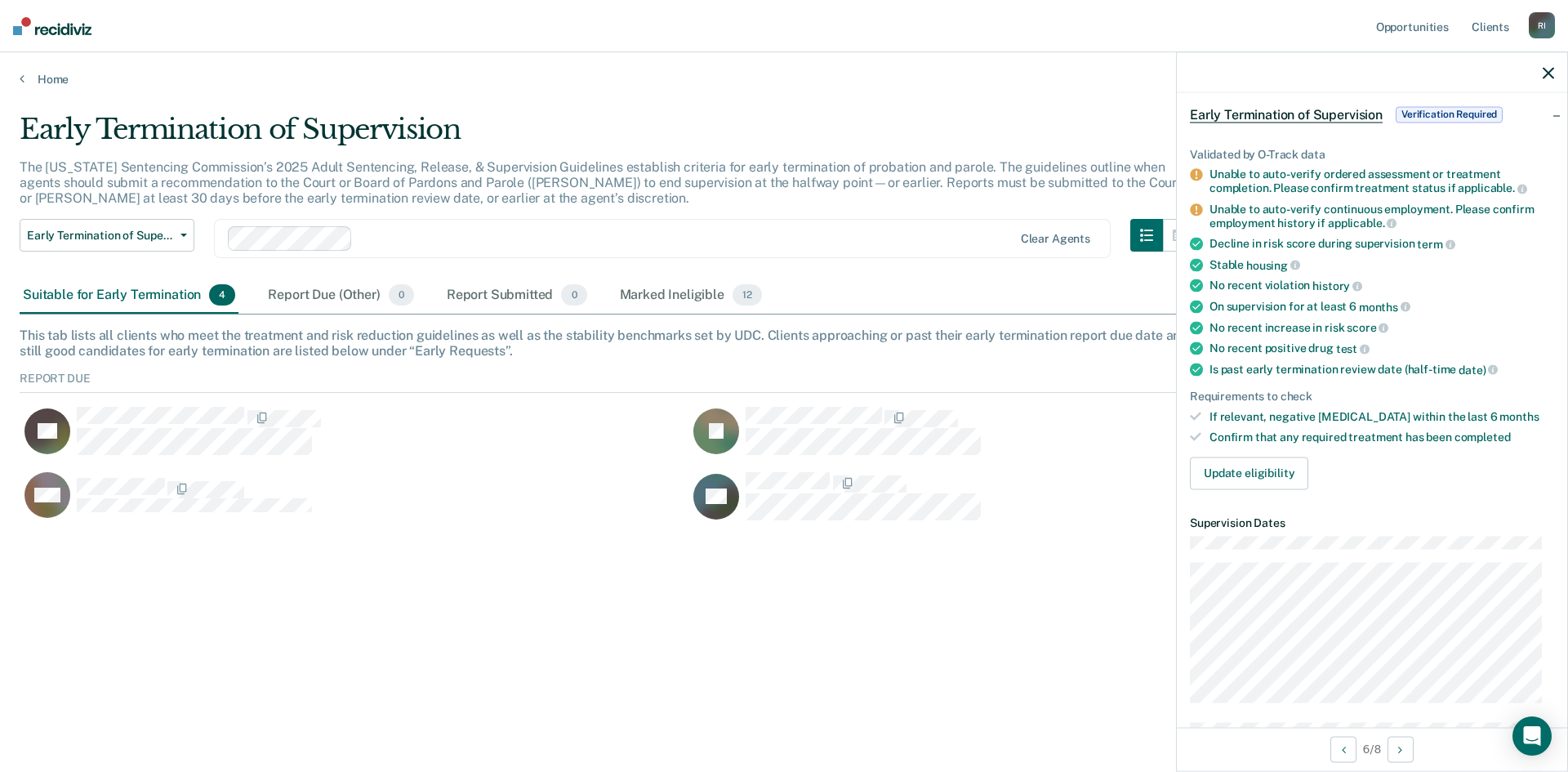
scroll to position [0, 0]
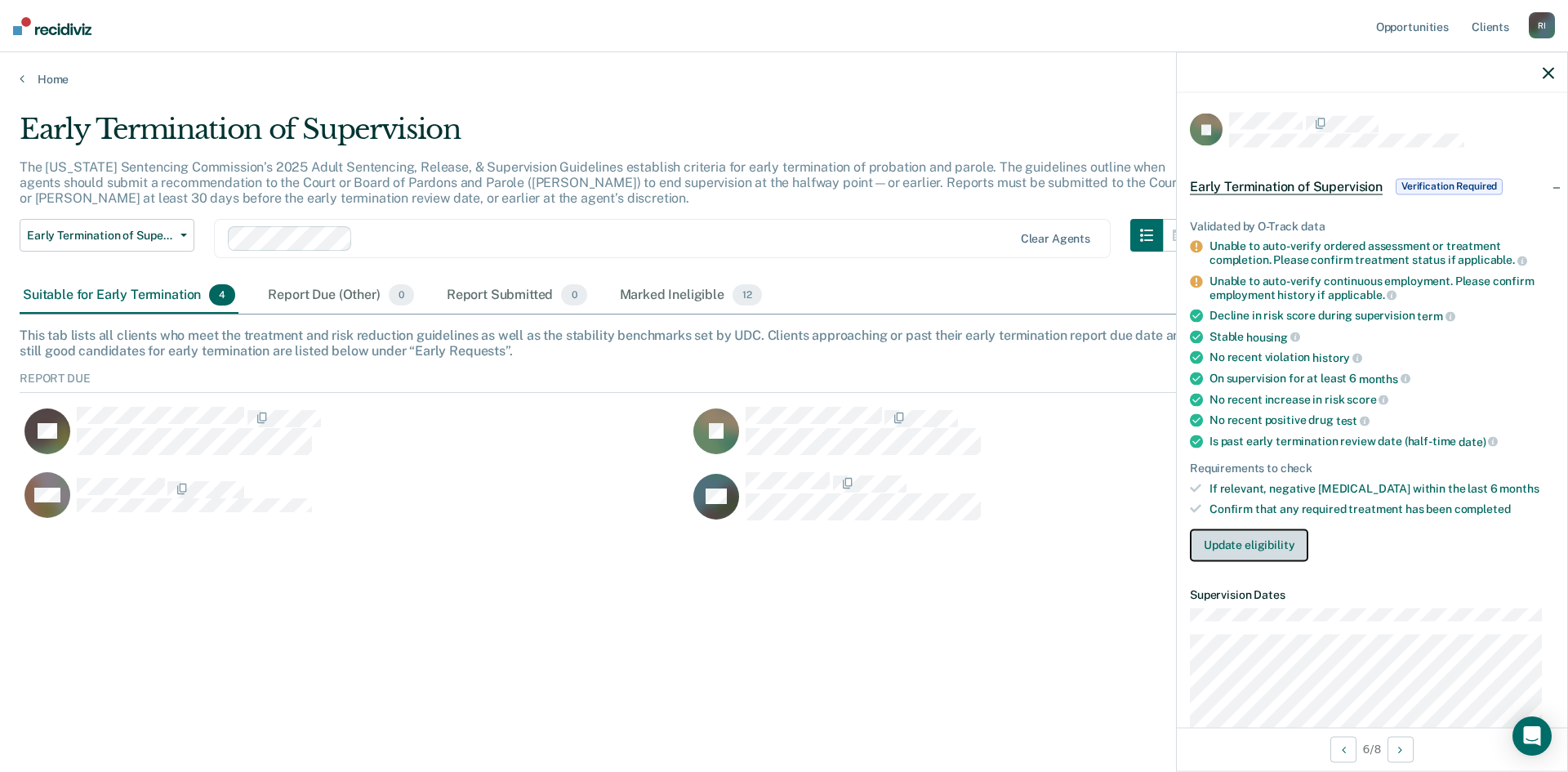
click at [1228, 541] on button "Update eligibility" at bounding box center [1249, 544] width 118 height 32
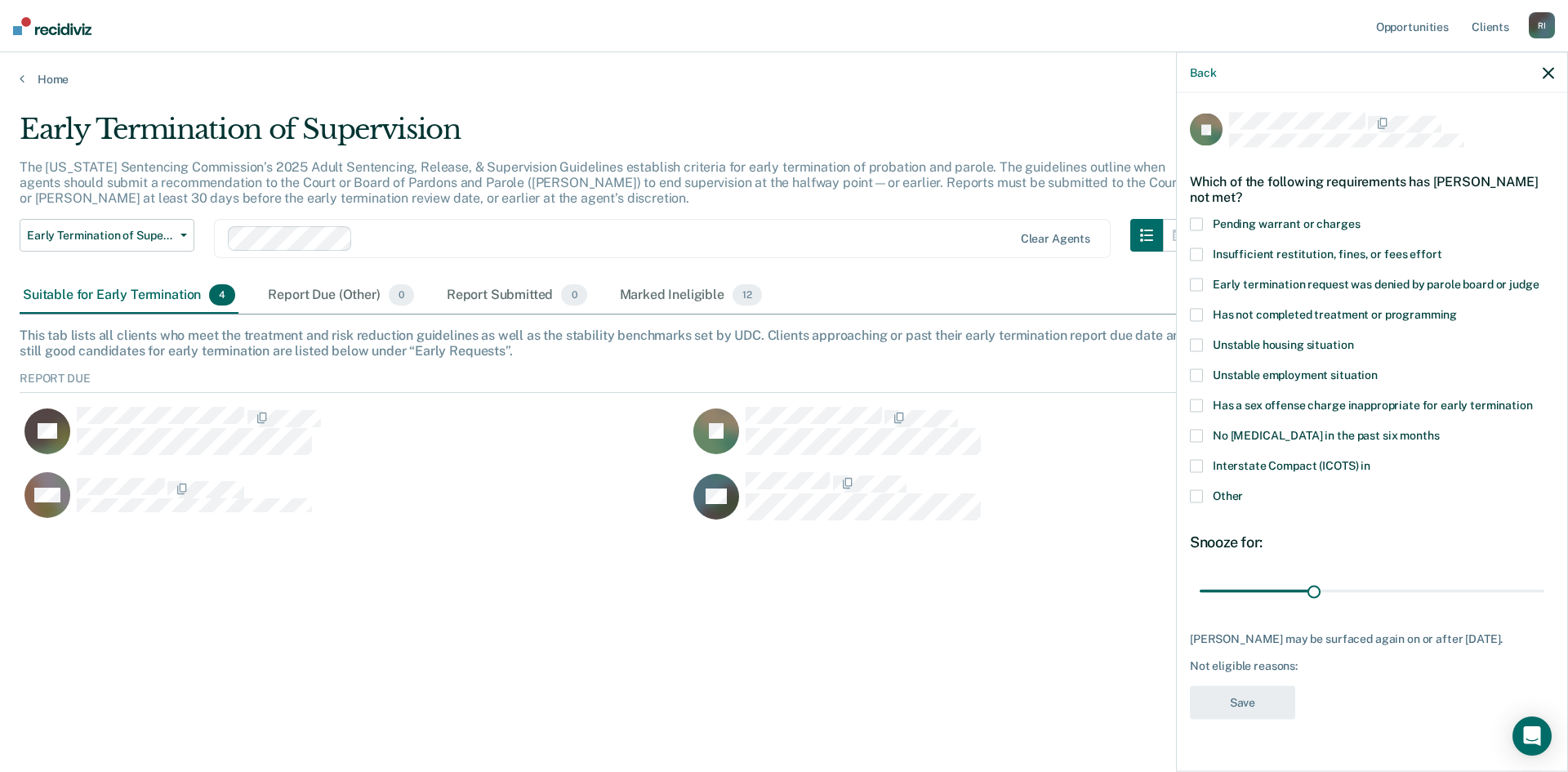
click at [1201, 315] on span at bounding box center [1196, 314] width 13 height 13
click at [1457, 308] on input "Has not completed treatment or programming" at bounding box center [1457, 308] width 0 height 0
click at [1199, 493] on span at bounding box center [1196, 496] width 13 height 13
click at [1243, 490] on input "Other" at bounding box center [1243, 490] width 0 height 0
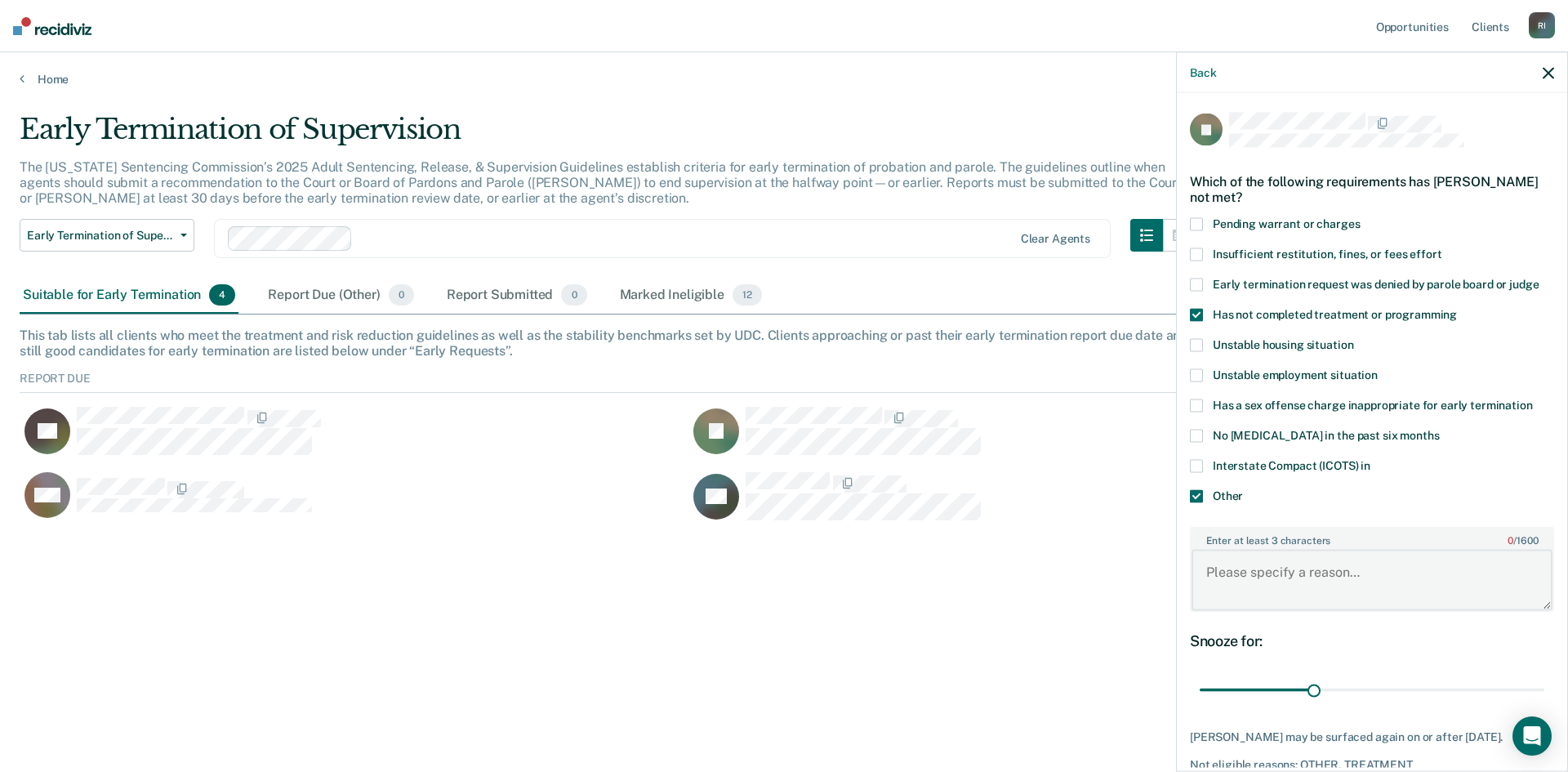
click at [1276, 574] on textarea "Enter at least 3 characters 0 / 1600" at bounding box center [1371, 579] width 361 height 61
click at [1238, 599] on textarea "Graduation scheduled for [DATE]. Will have to request extensions for all cases …" at bounding box center [1371, 579] width 361 height 61
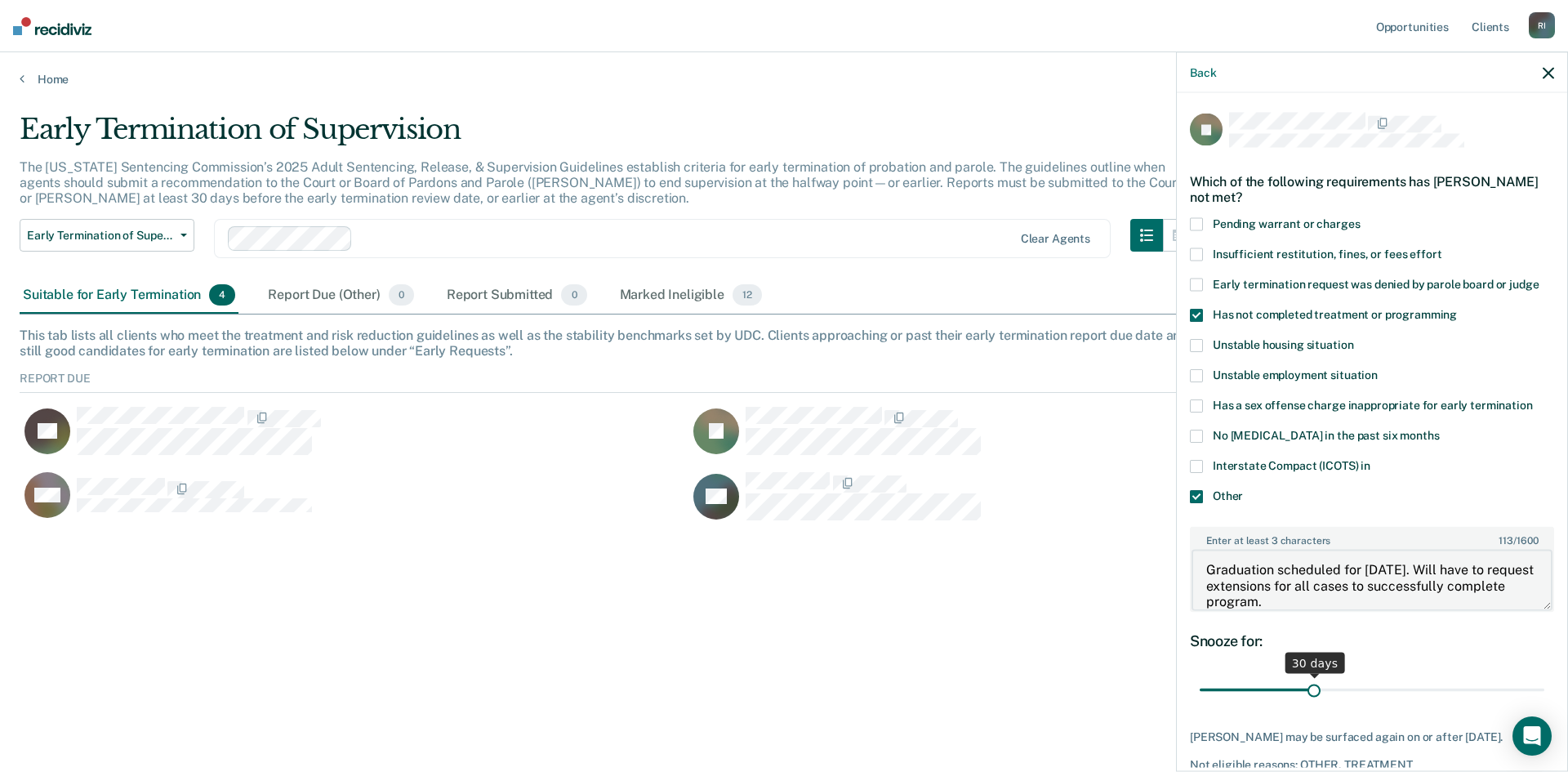
type textarea "Graduation scheduled for [DATE]. Will have to request extensions for all cases …"
drag, startPoint x: 1309, startPoint y: 690, endPoint x: 1560, endPoint y: 678, distance: 251.3
type input "90"
click at [1544, 678] on input "range" at bounding box center [1371, 690] width 345 height 29
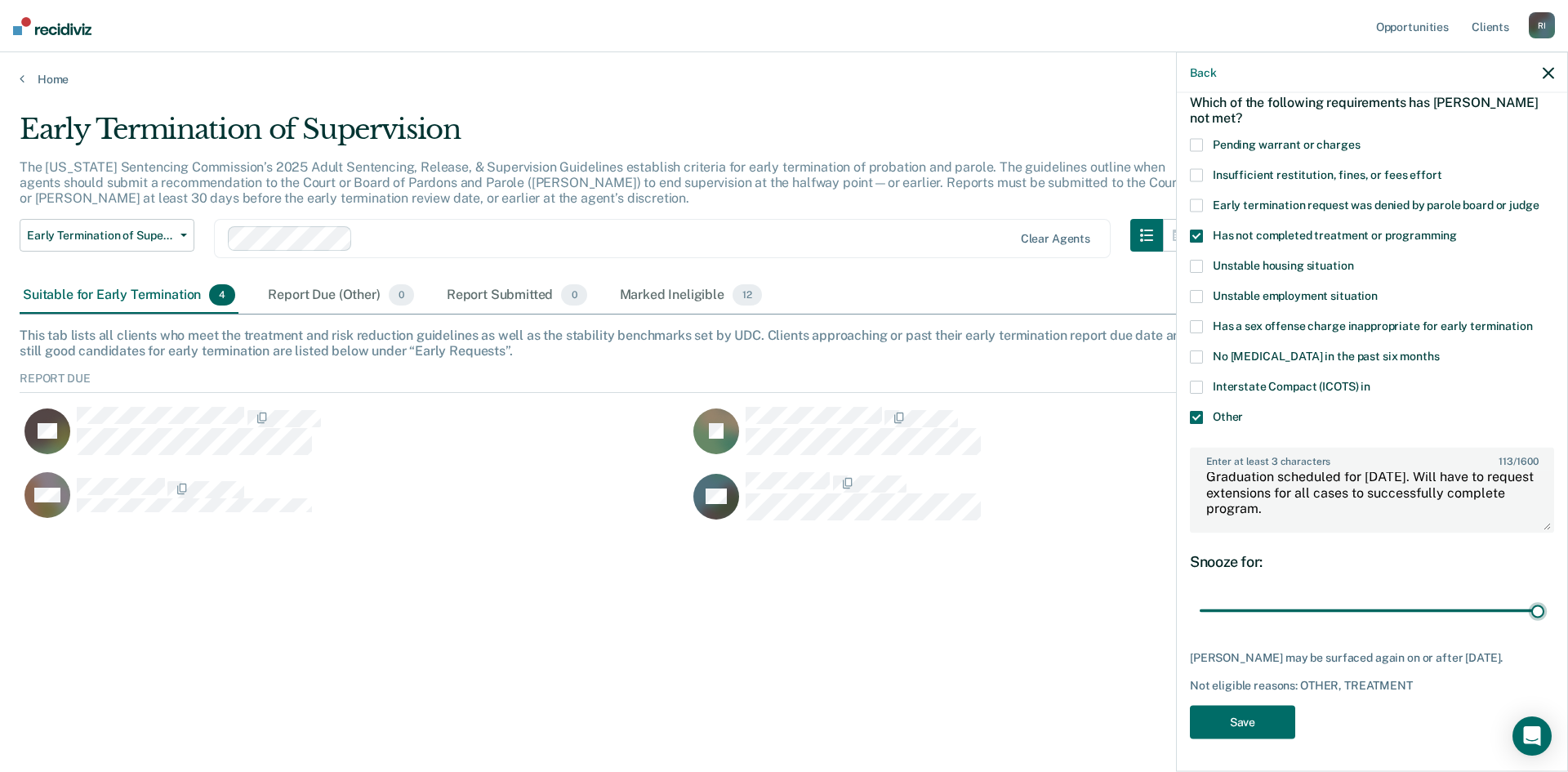
scroll to position [91, 0]
click at [1253, 726] on button "Save" at bounding box center [1242, 721] width 105 height 33
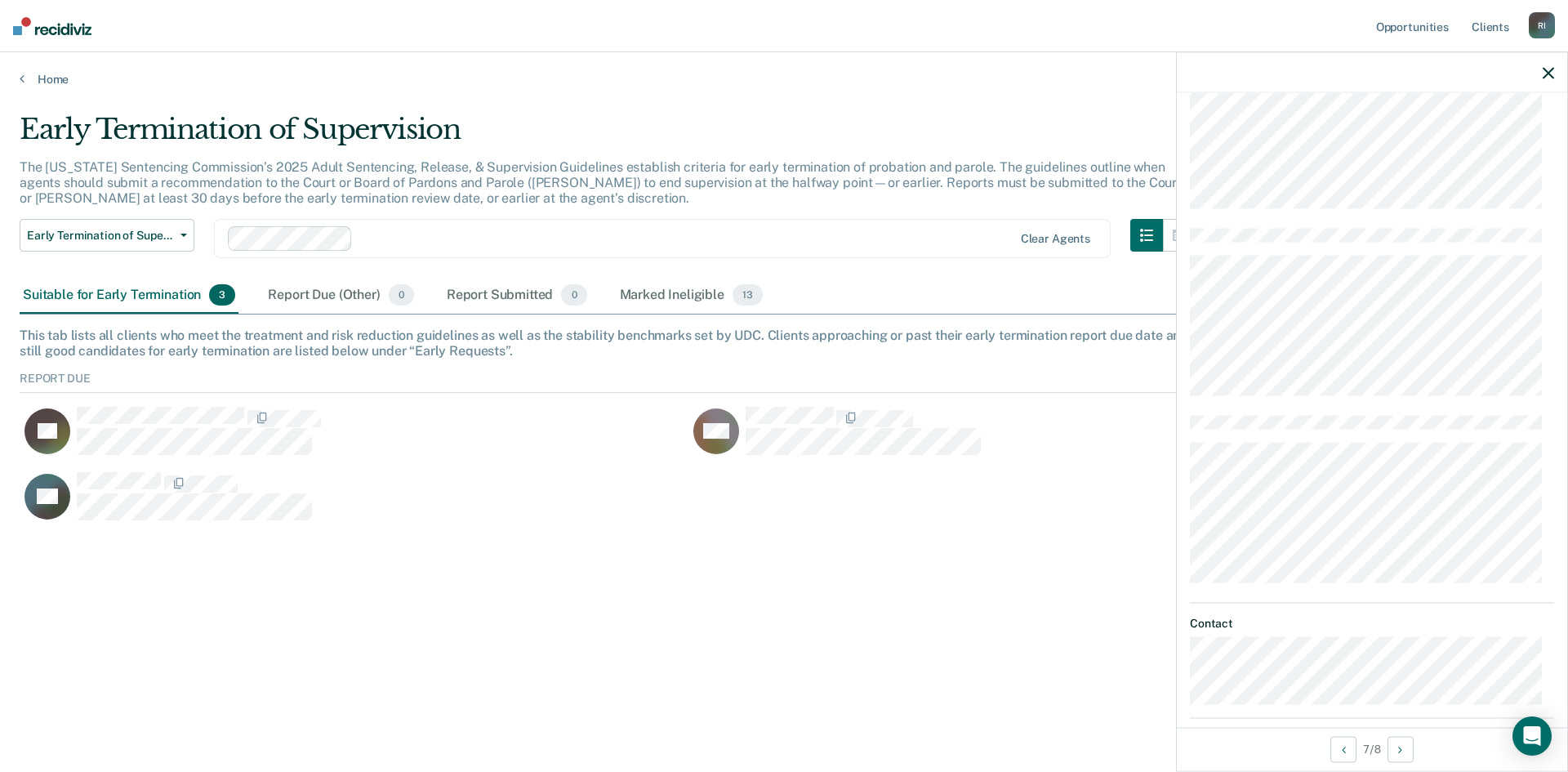
scroll to position [663, 0]
click at [1275, 316] on dd at bounding box center [1371, 215] width 364 height 541
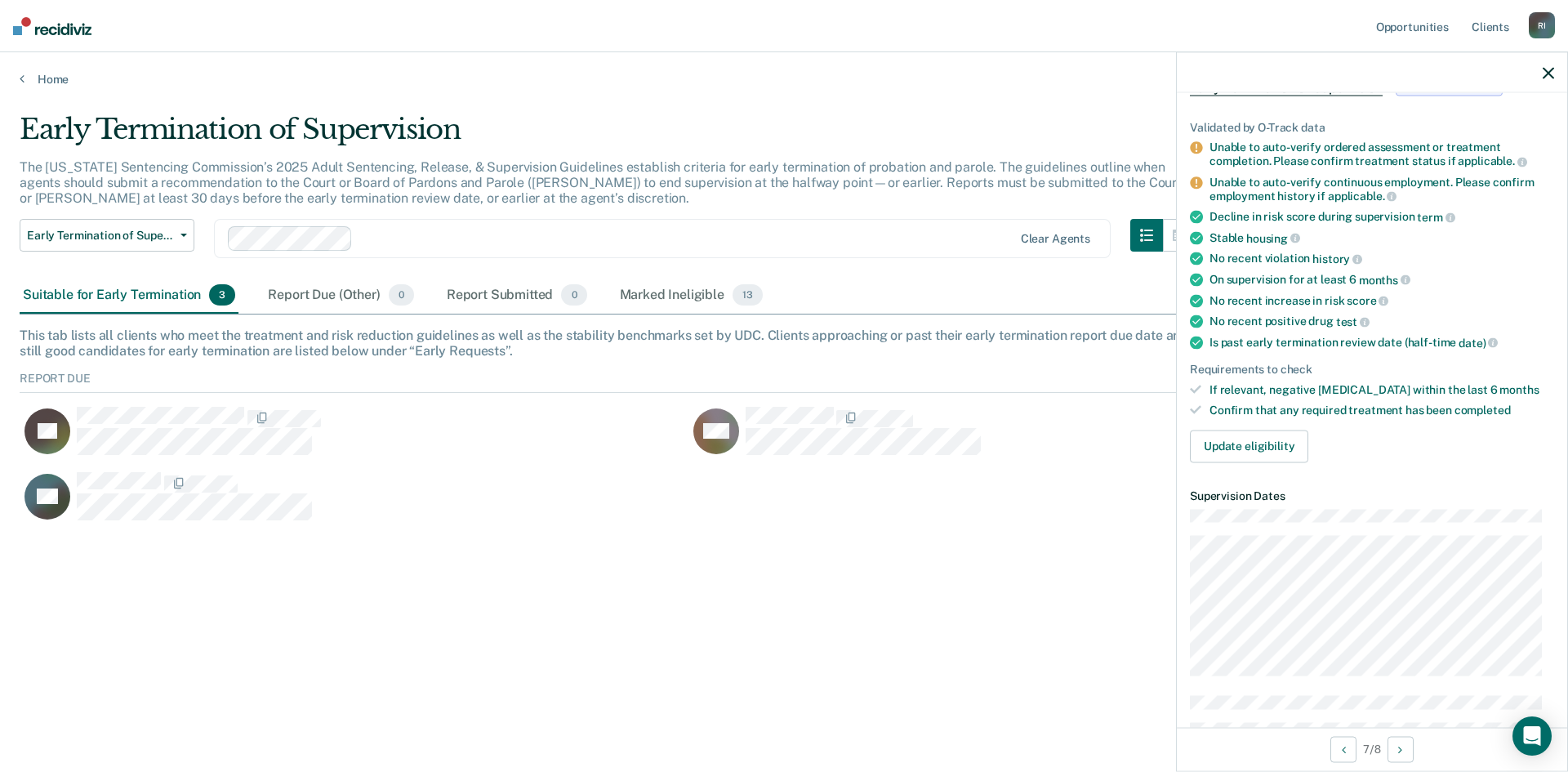
scroll to position [0, 0]
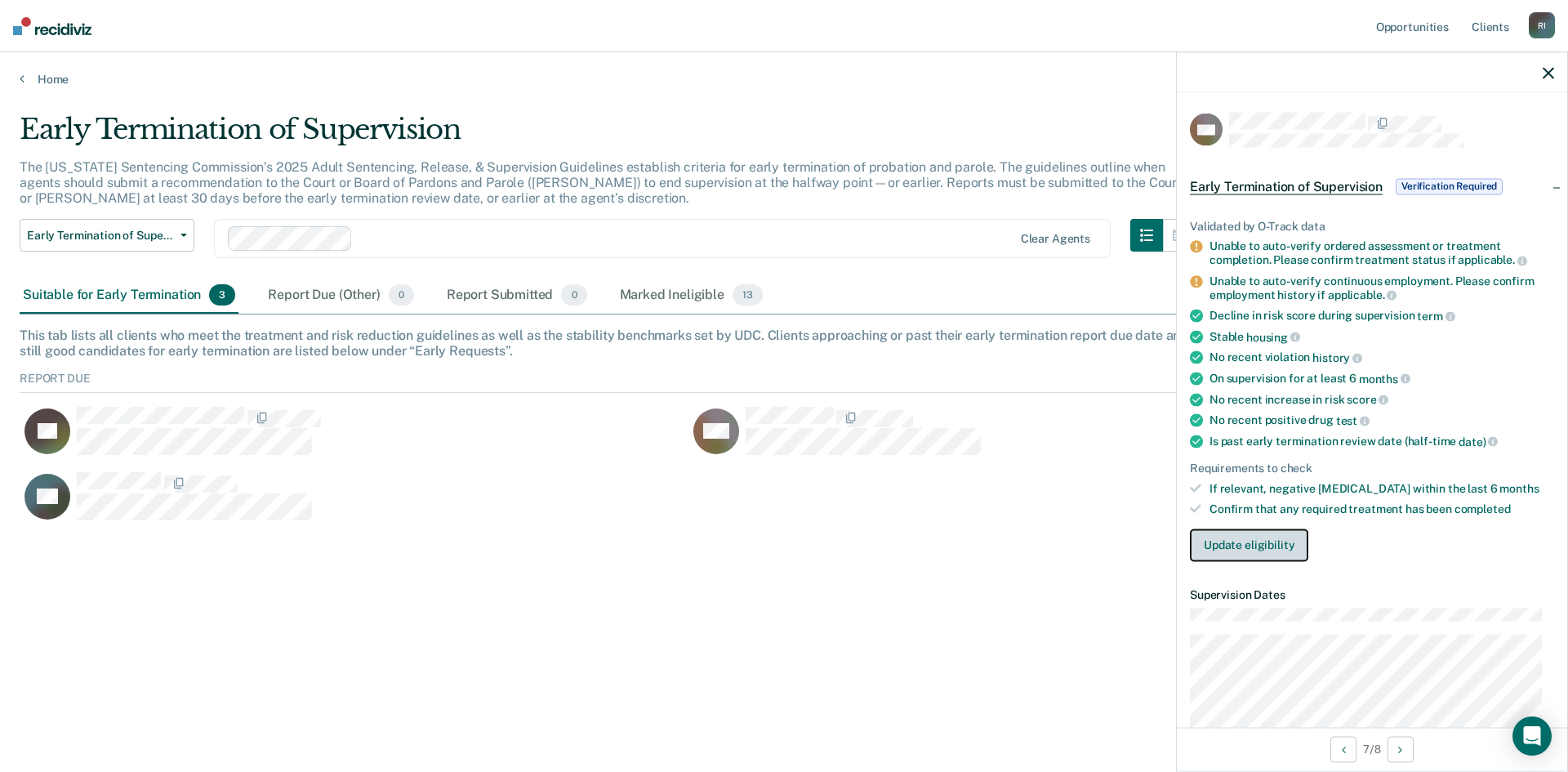
click at [1250, 548] on button "Update eligibility" at bounding box center [1249, 544] width 118 height 32
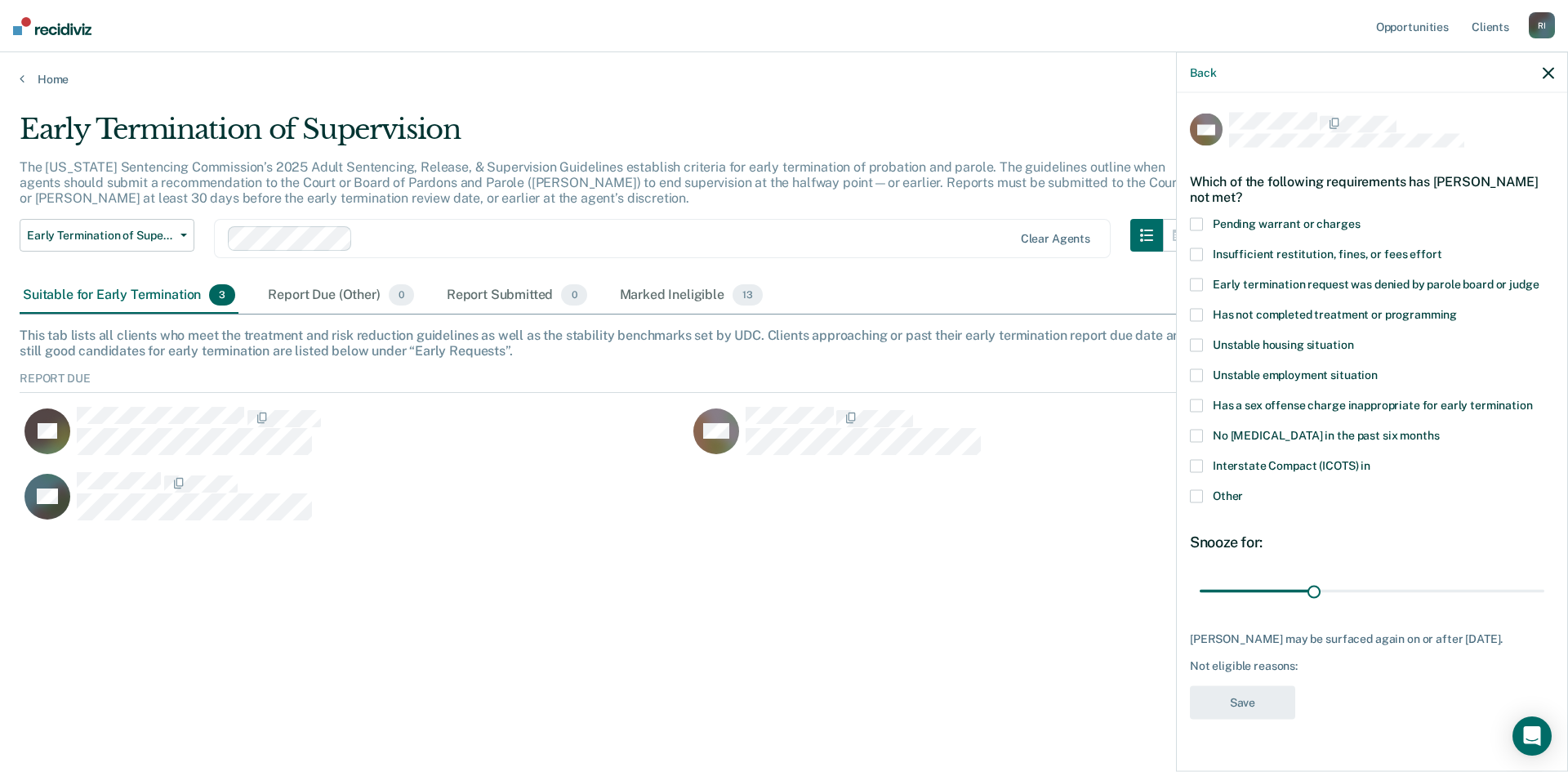
click at [1202, 311] on span at bounding box center [1196, 314] width 13 height 13
click at [1457, 308] on input "Has not completed treatment or programming" at bounding box center [1457, 308] width 0 height 0
click at [1198, 499] on span at bounding box center [1196, 496] width 13 height 13
click at [1243, 490] on input "Other" at bounding box center [1243, 490] width 0 height 0
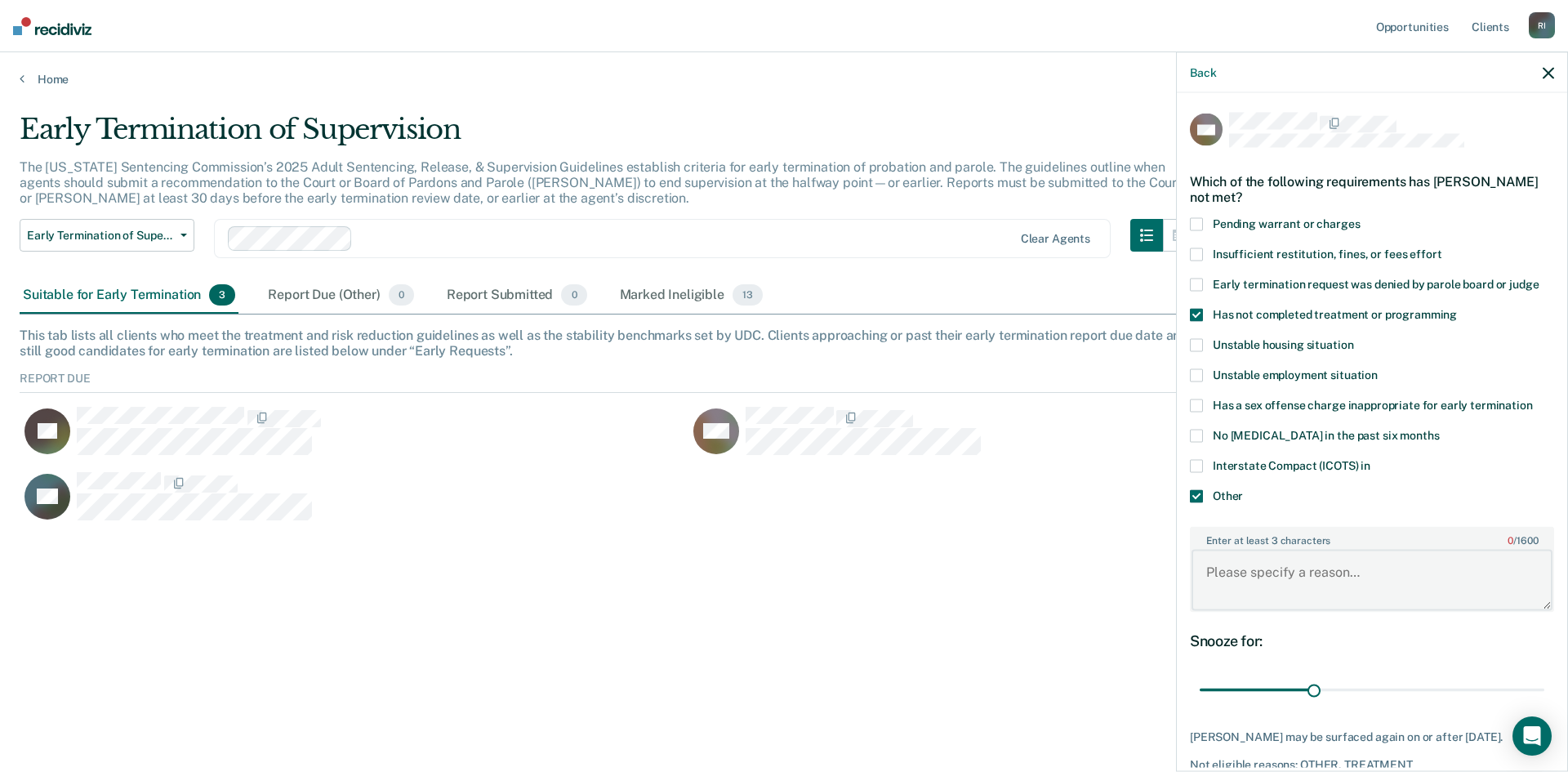
click at [1244, 575] on textarea "Enter at least 3 characters 0 / 1600" at bounding box center [1371, 579] width 361 height 61
paste textarea "241911281"
click at [1207, 568] on textarea "241911281" at bounding box center [1371, 579] width 361 height 61
click at [1439, 591] on textarea "Scheduled to graduate on [DATE]. Will need to request extension for CC #2419112…" at bounding box center [1371, 579] width 361 height 61
type textarea "Scheduled to graduate on [DATE]. Will need to request extension for CC #2419112…"
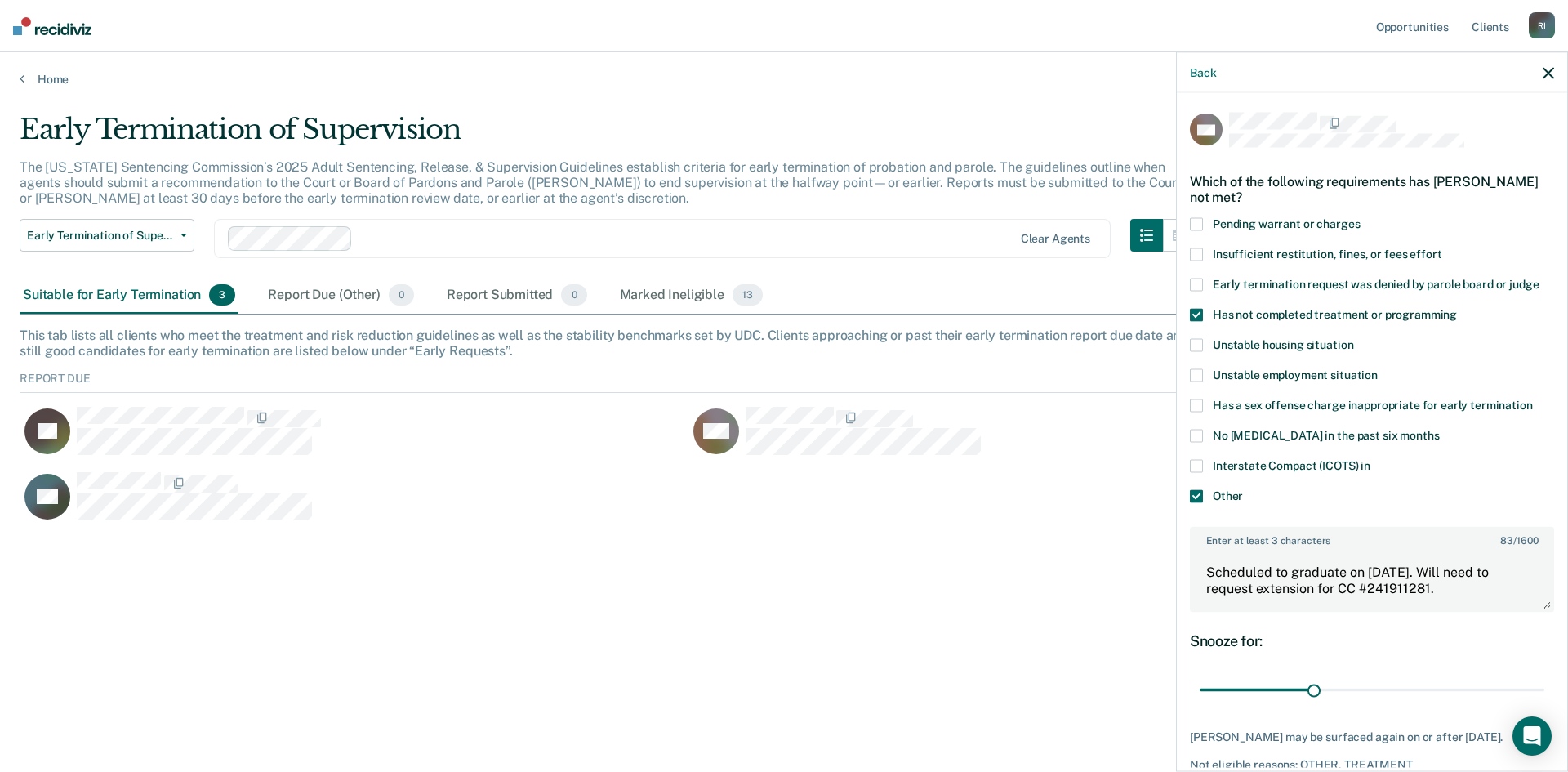
click at [1086, 575] on div "Early Termination of Supervision The [US_STATE] Sentencing Commission’s 2025 Ad…" at bounding box center [784, 381] width 1529 height 537
click at [1447, 128] on div at bounding box center [1392, 123] width 325 height 21
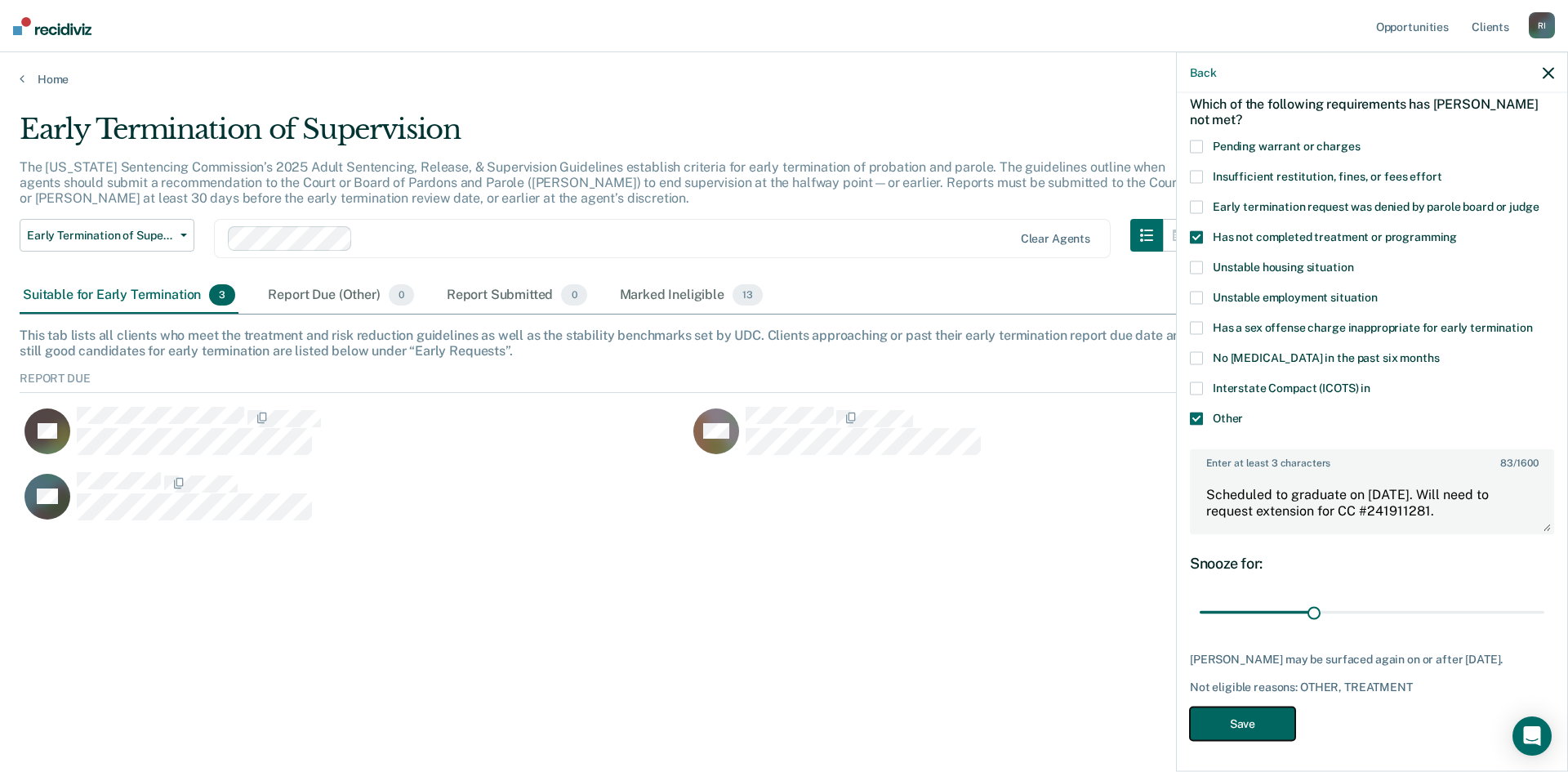
click at [1254, 725] on button "Save" at bounding box center [1242, 723] width 105 height 33
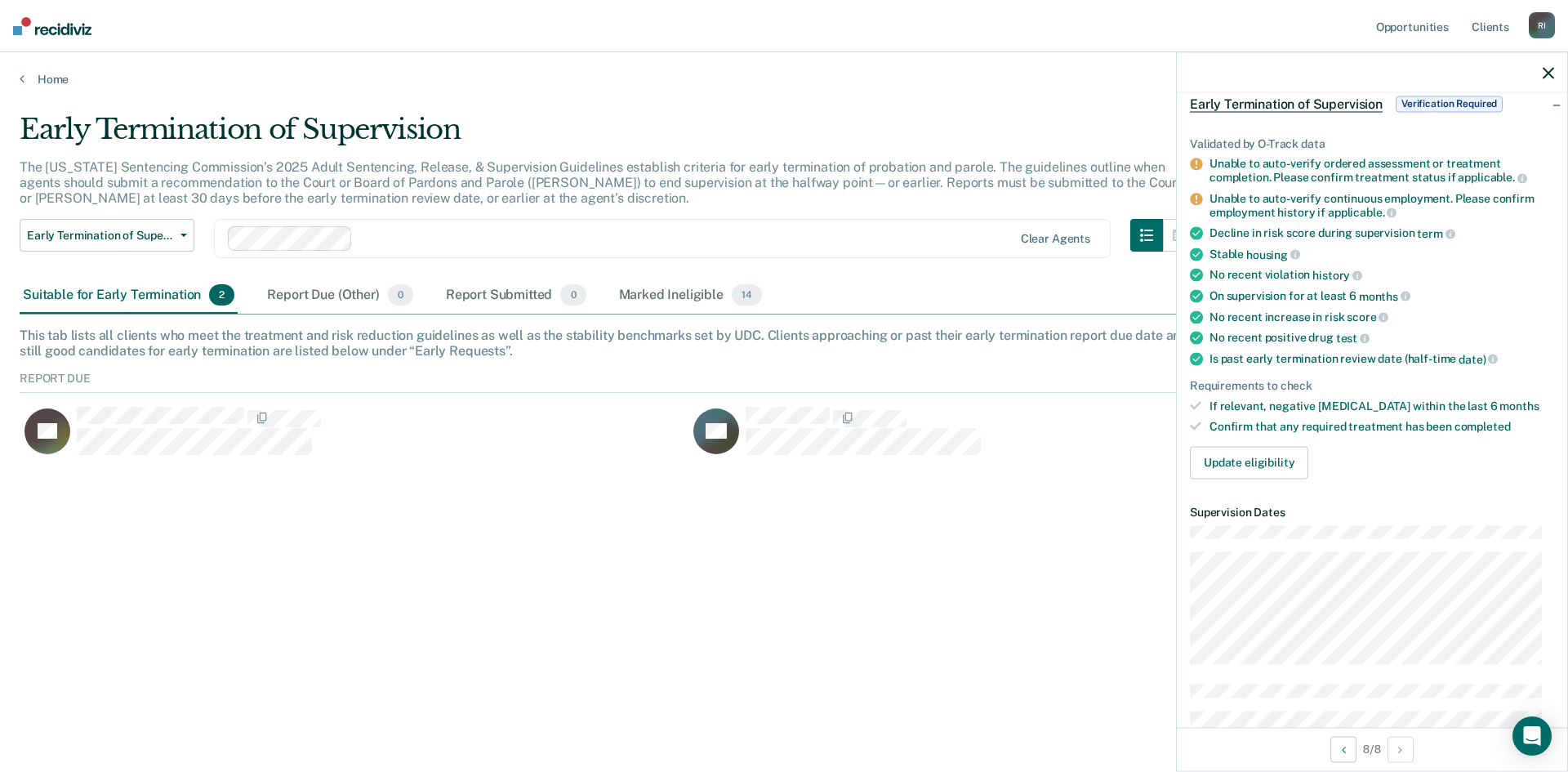
scroll to position [82, 0]
click at [1257, 457] on button "Update eligibility" at bounding box center [1249, 462] width 118 height 32
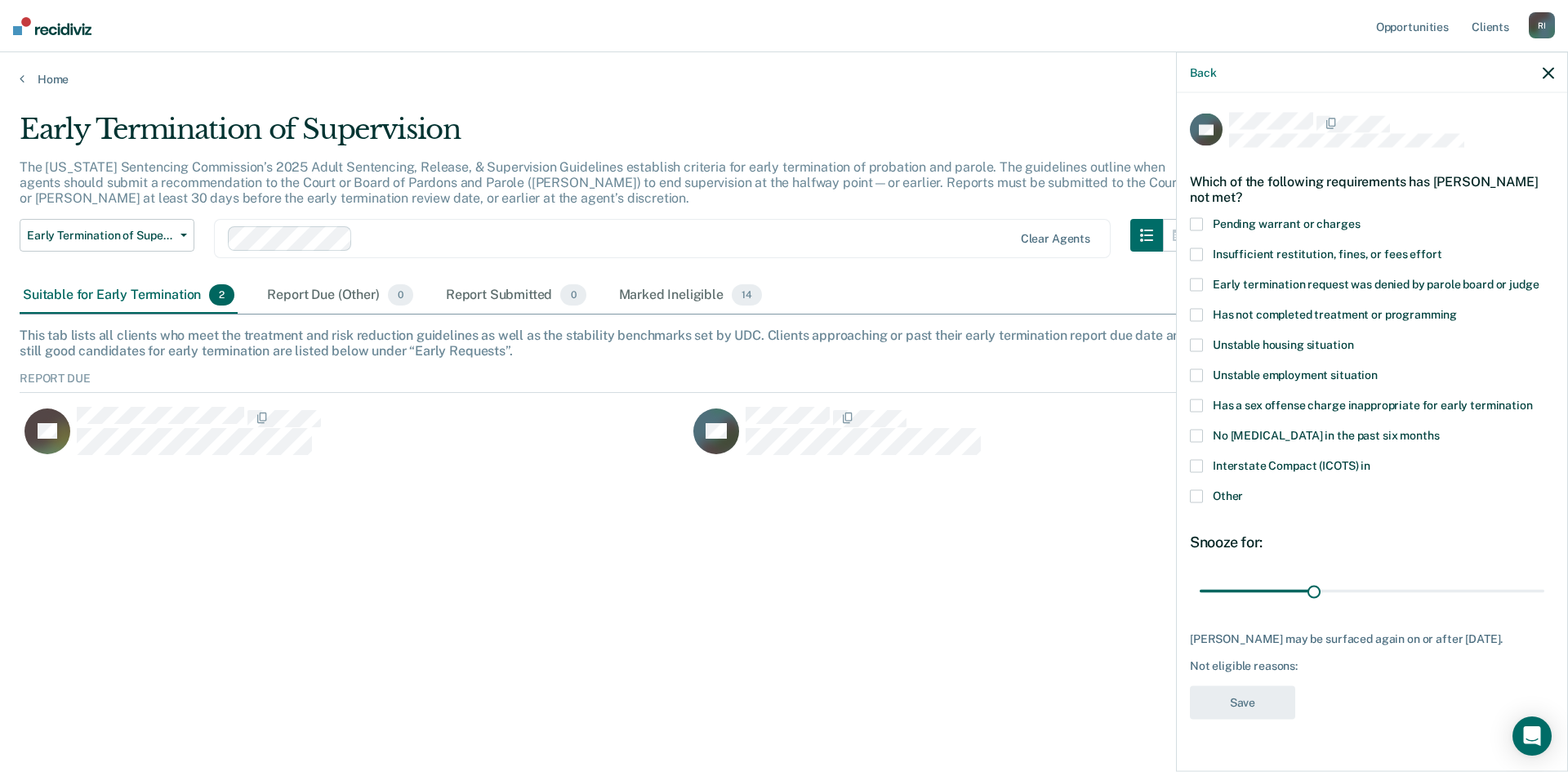
click at [1198, 313] on span at bounding box center [1196, 314] width 13 height 13
click at [1457, 308] on input "Has not completed treatment or programming" at bounding box center [1457, 308] width 0 height 0
click at [1199, 497] on span at bounding box center [1196, 496] width 13 height 13
click at [1243, 490] on input "Other" at bounding box center [1243, 490] width 0 height 0
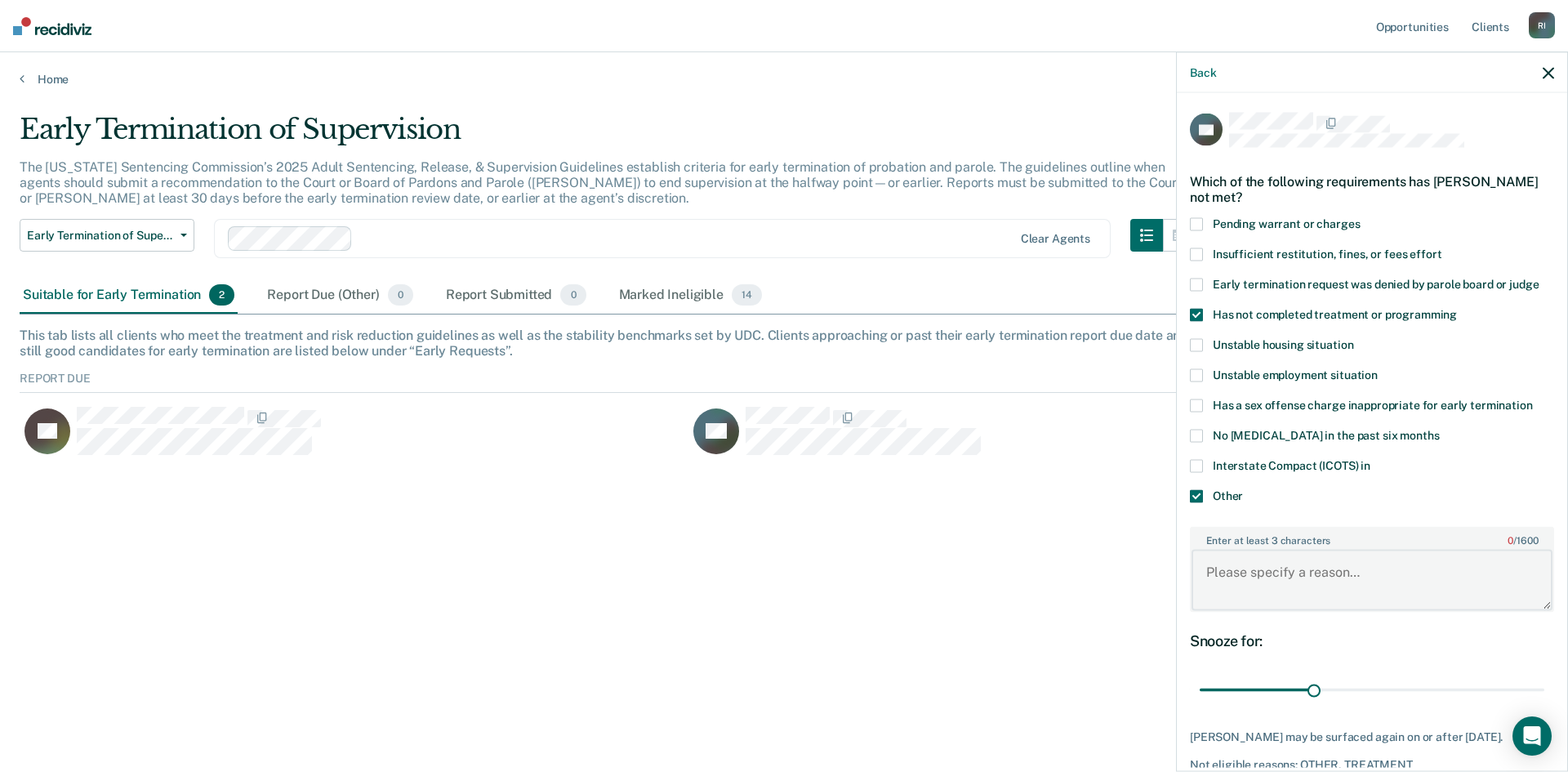
click at [1281, 568] on textarea "Enter at least 3 characters 0 / 1600" at bounding box center [1371, 579] width 361 height 61
click at [1359, 585] on textarea "Scheduled to graduate program on [DATE]. Will request termination upon completi…" at bounding box center [1371, 579] width 361 height 61
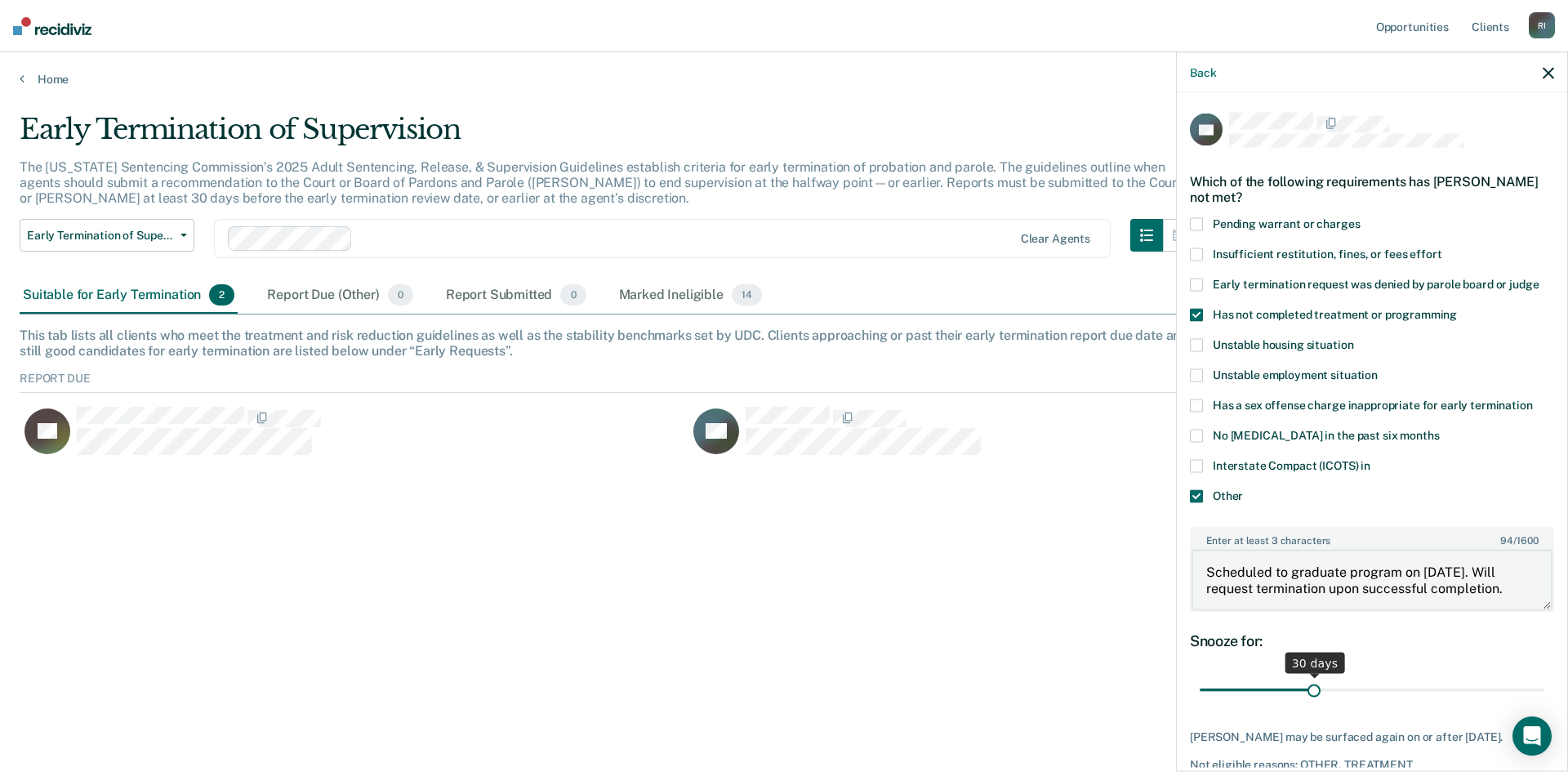
type textarea "Scheduled to graduate program on [DATE]. Will request termination upon successf…"
drag, startPoint x: 1312, startPoint y: 686, endPoint x: 1550, endPoint y: 711, distance: 239.3
type input "90"
click at [1544, 704] on input "range" at bounding box center [1371, 690] width 345 height 29
click at [1044, 581] on div "Early Termination of Supervision The [US_STATE] Sentencing Commission’s 2025 Ad…" at bounding box center [784, 381] width 1529 height 537
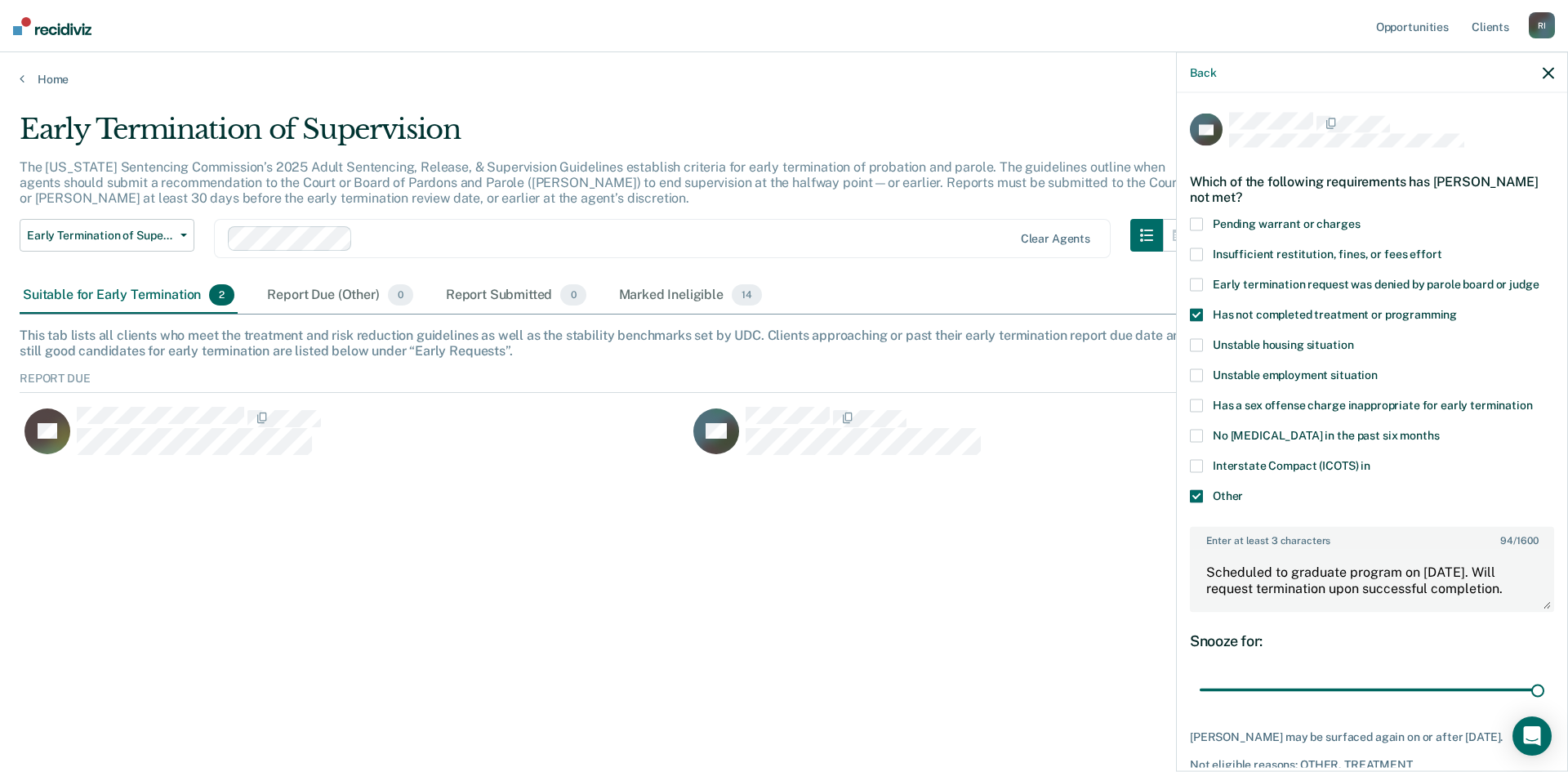
click at [986, 479] on div "Early Termination of Supervision The [US_STATE] Sentencing Commission’s 2025 Ad…" at bounding box center [784, 381] width 1529 height 537
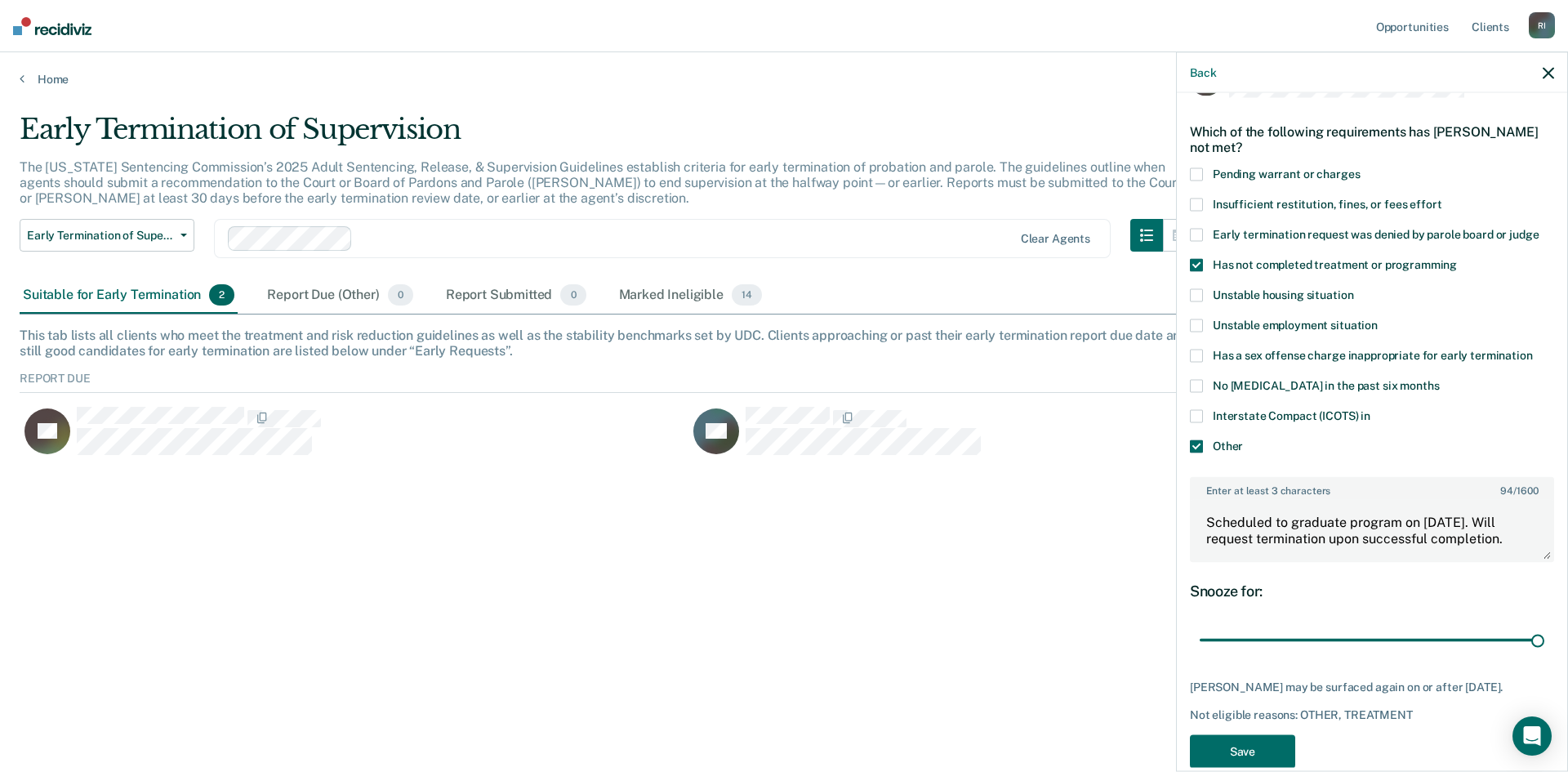
scroll to position [77, 0]
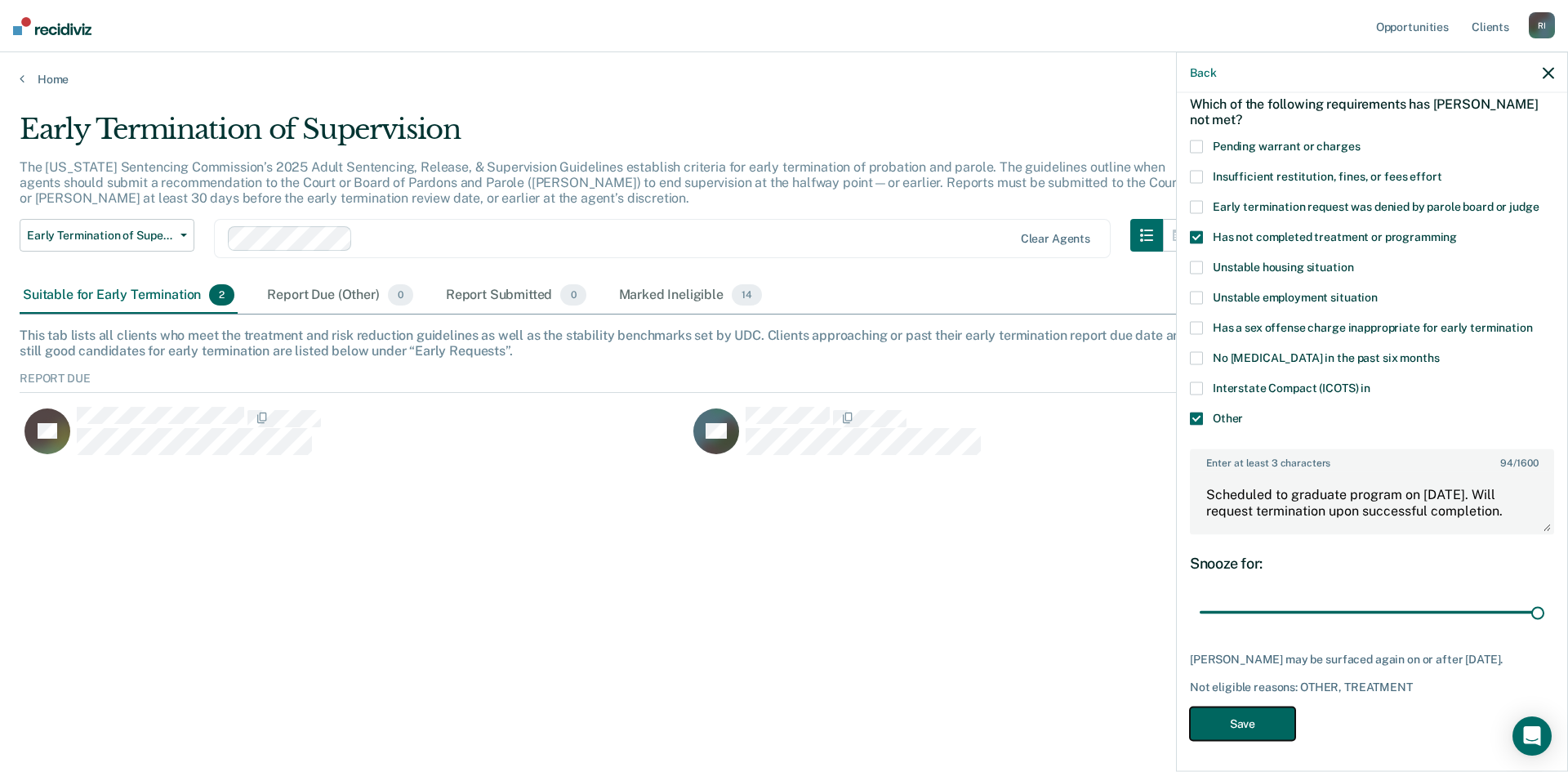
click at [1242, 718] on button "Save" at bounding box center [1242, 723] width 105 height 33
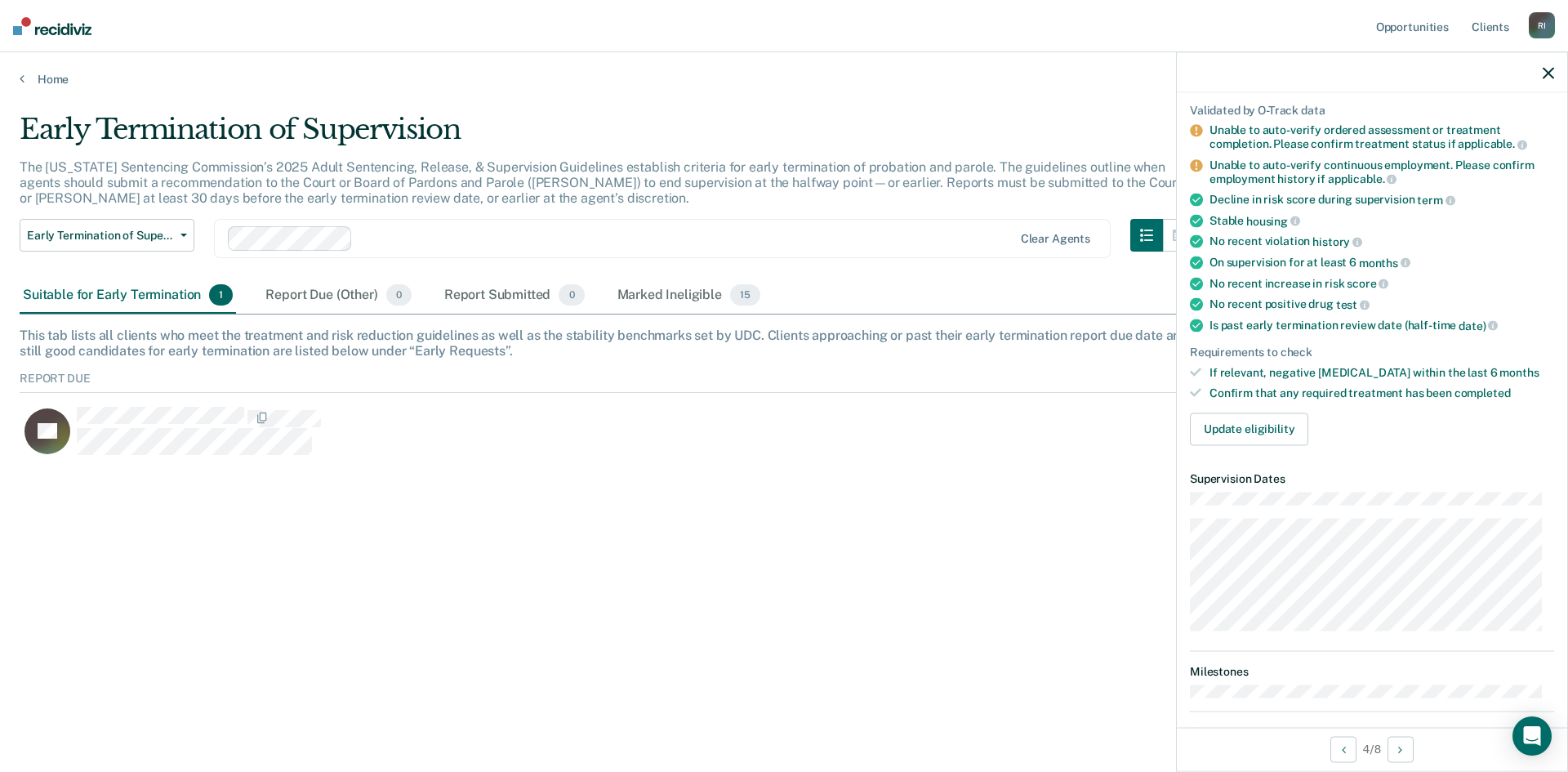
scroll to position [0, 0]
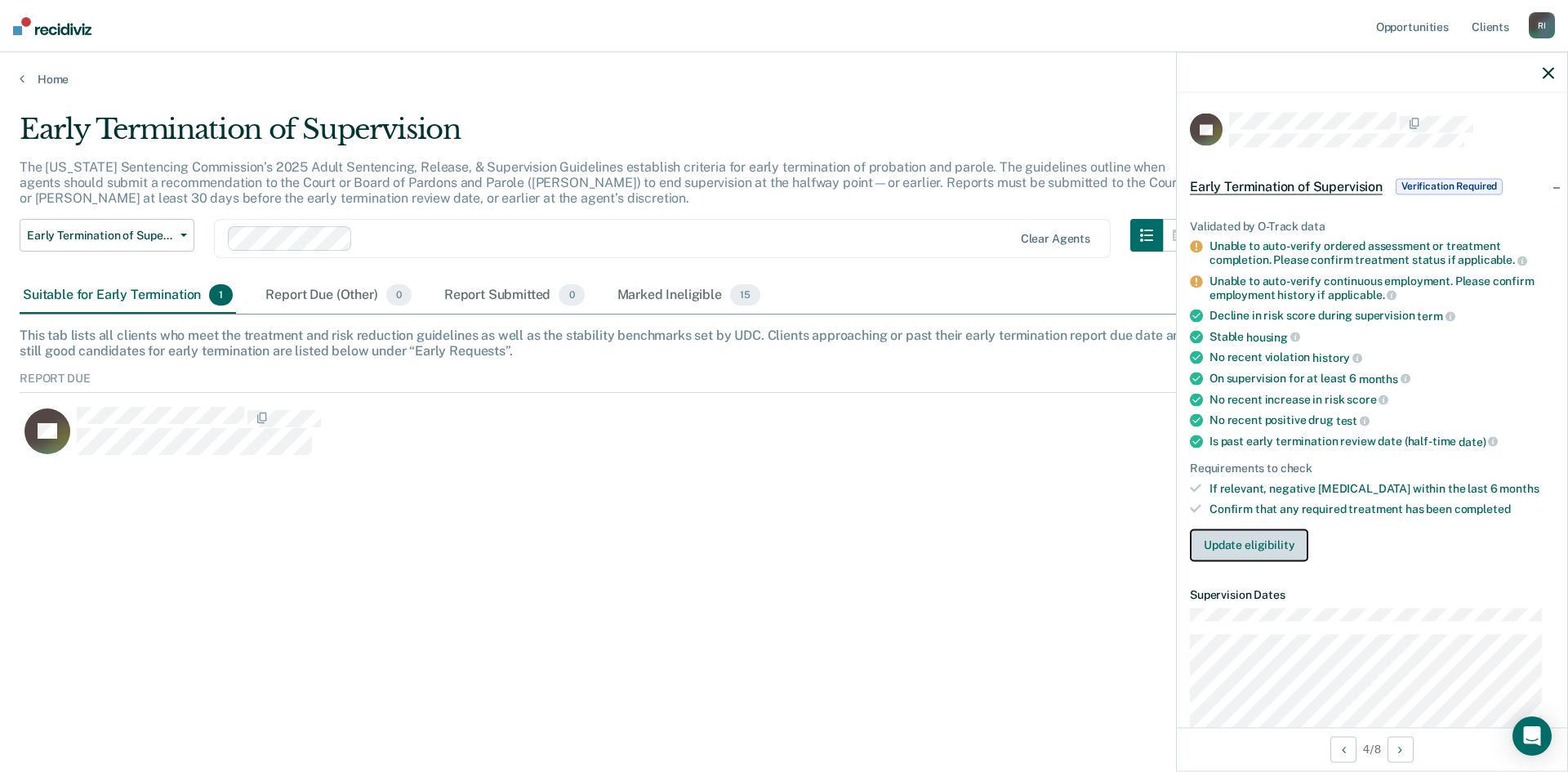
click at [1228, 545] on button "Update eligibility" at bounding box center [1249, 544] width 118 height 32
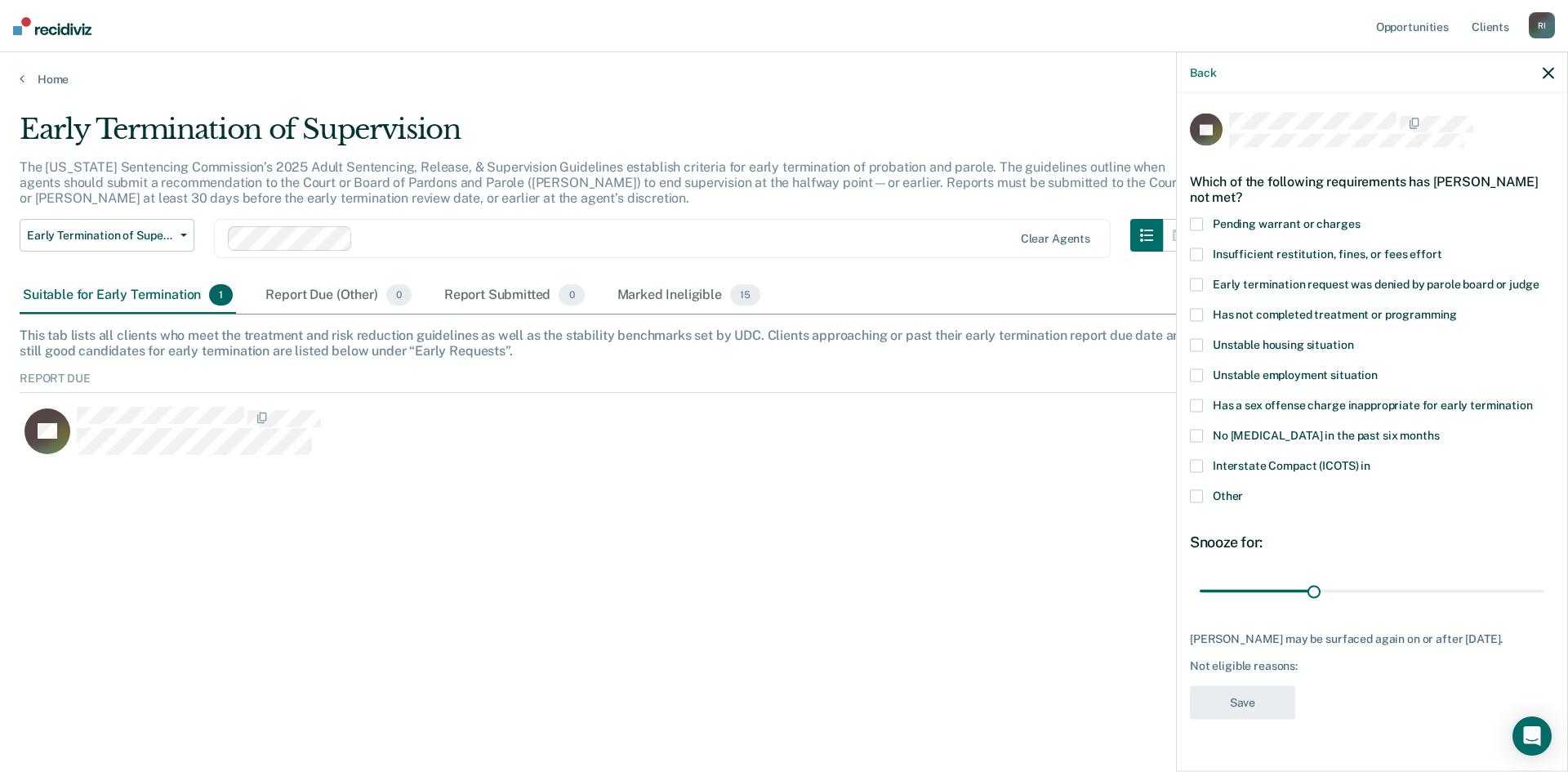
click at [1195, 311] on span at bounding box center [1196, 314] width 13 height 13
click at [1457, 308] on input "Has not completed treatment or programming" at bounding box center [1457, 308] width 0 height 0
click at [1199, 495] on span at bounding box center [1196, 496] width 13 height 13
click at [1243, 490] on input "Other" at bounding box center [1243, 490] width 0 height 0
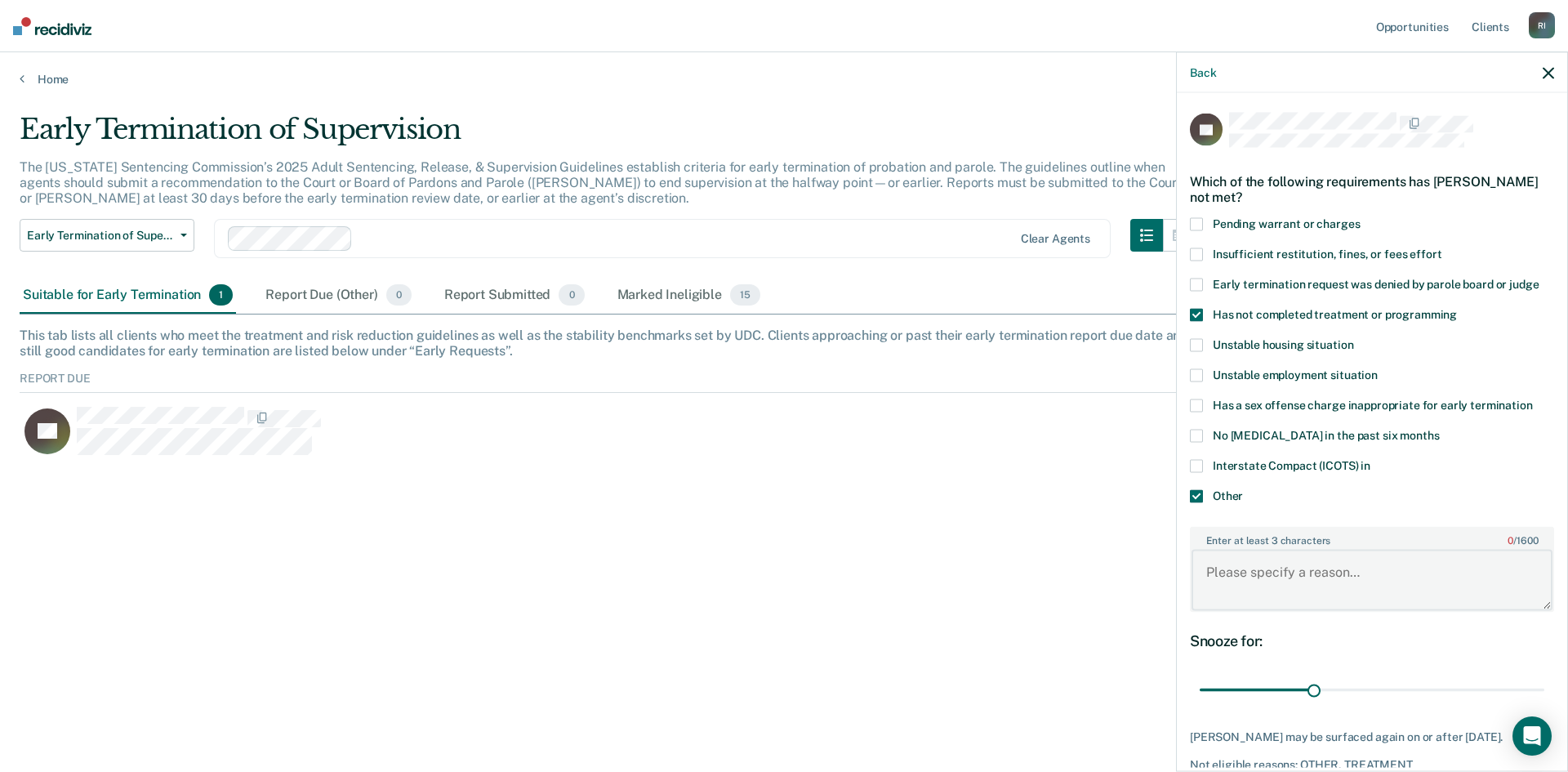
click at [1291, 573] on textarea "Enter at least 3 characters 0 / 1600" at bounding box center [1371, 579] width 361 height 61
type textarea "Scheduled to graduate [DATE]. Will request termination closer to graduation dat…"
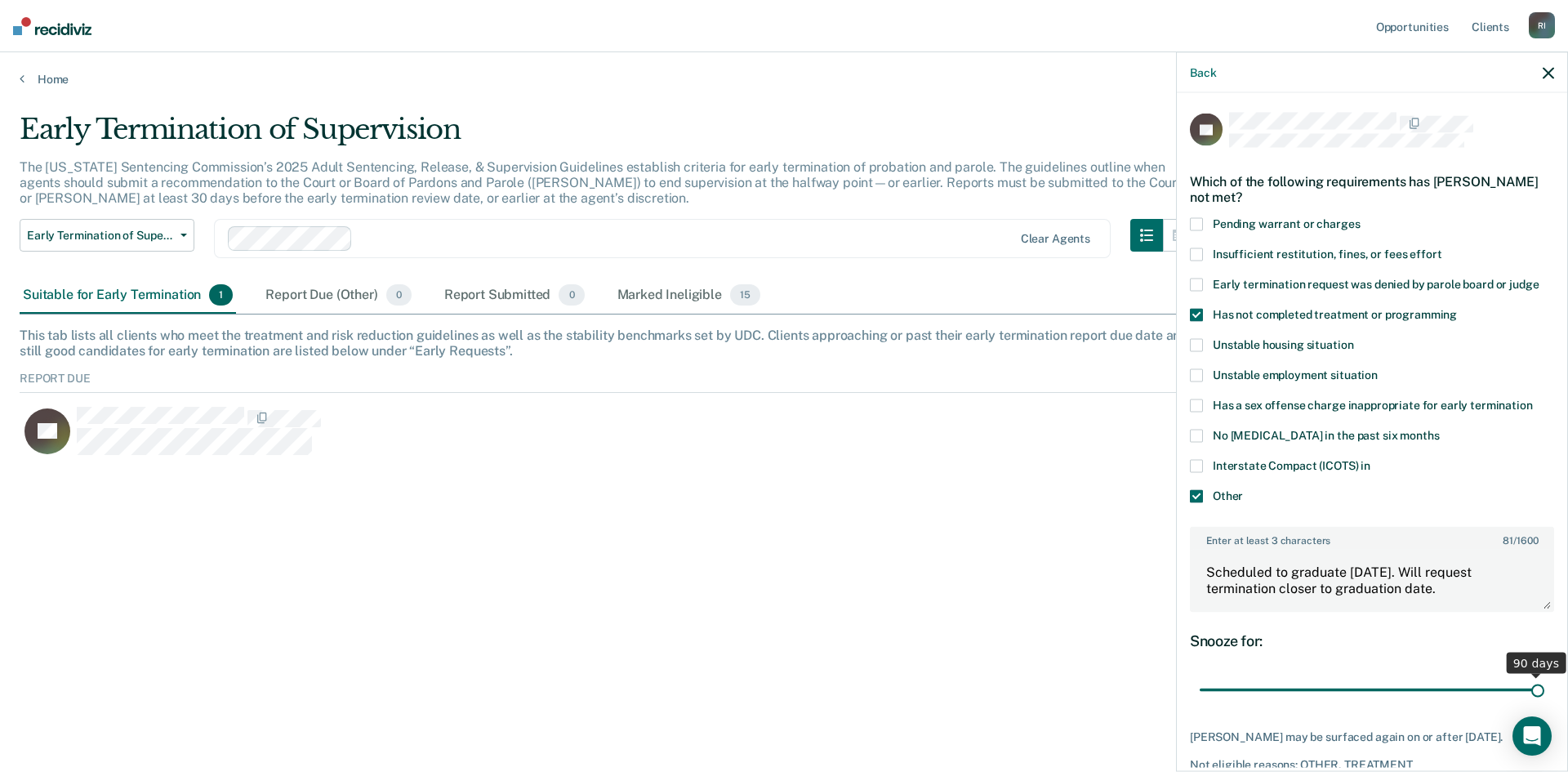
drag, startPoint x: 1305, startPoint y: 688, endPoint x: 1547, endPoint y: 689, distance: 242.0
type input "90"
click at [1544, 689] on input "range" at bounding box center [1371, 690] width 345 height 29
click at [1023, 618] on div "Early Termination of Supervision The [US_STATE] Sentencing Commission’s 2025 Ad…" at bounding box center [784, 381] width 1529 height 537
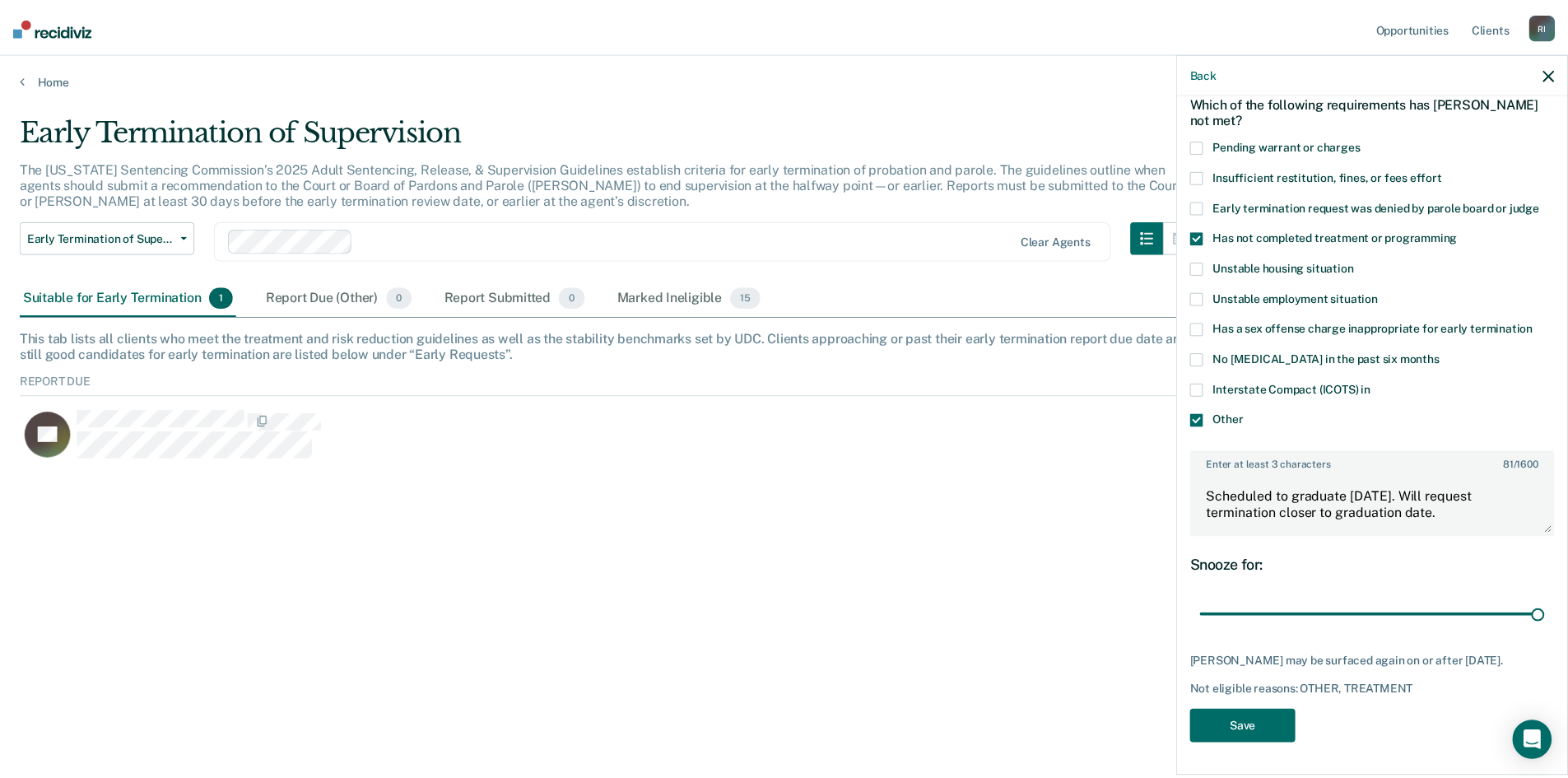
scroll to position [92, 0]
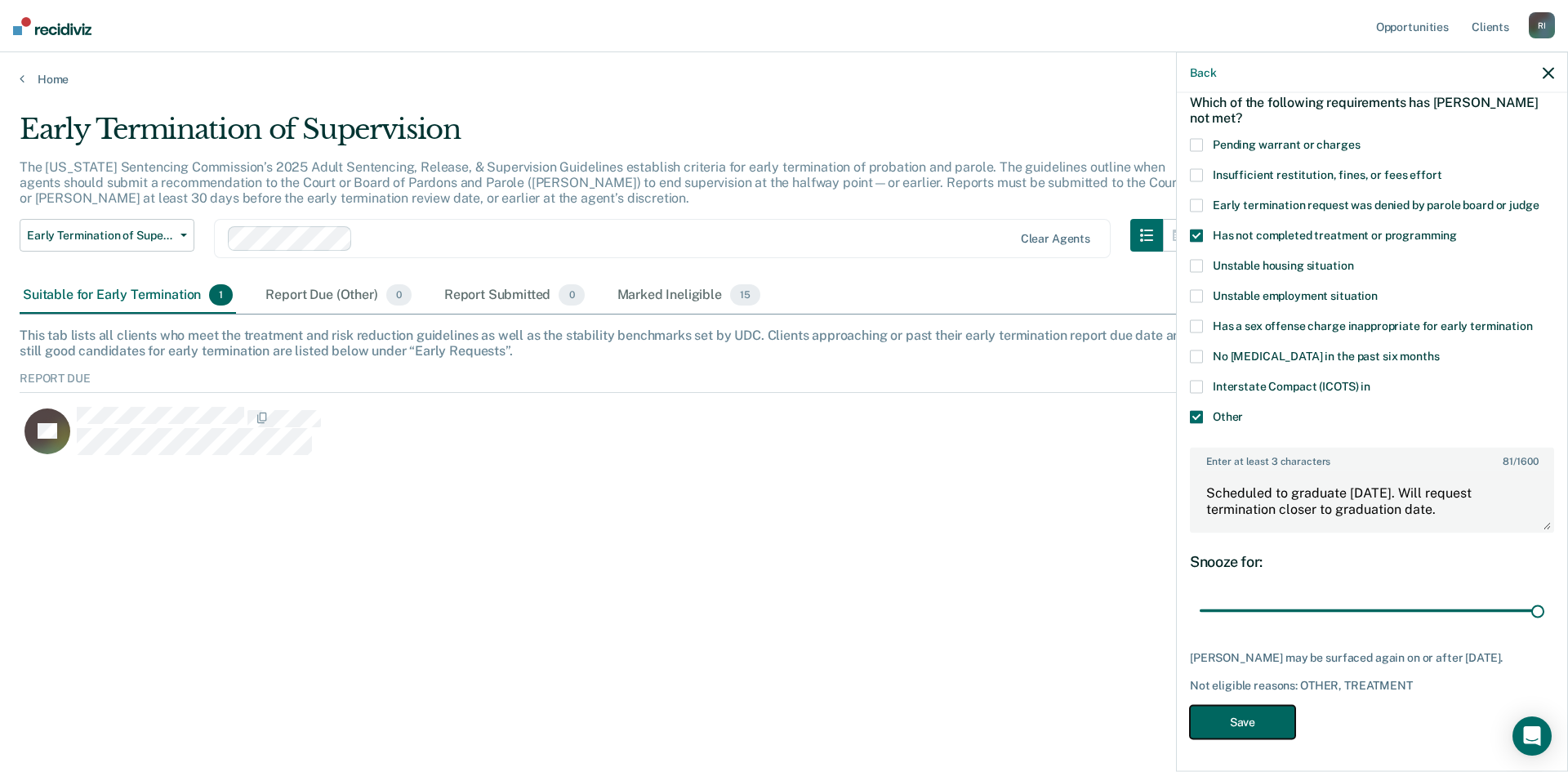
click at [1233, 720] on button "Save" at bounding box center [1242, 721] width 105 height 33
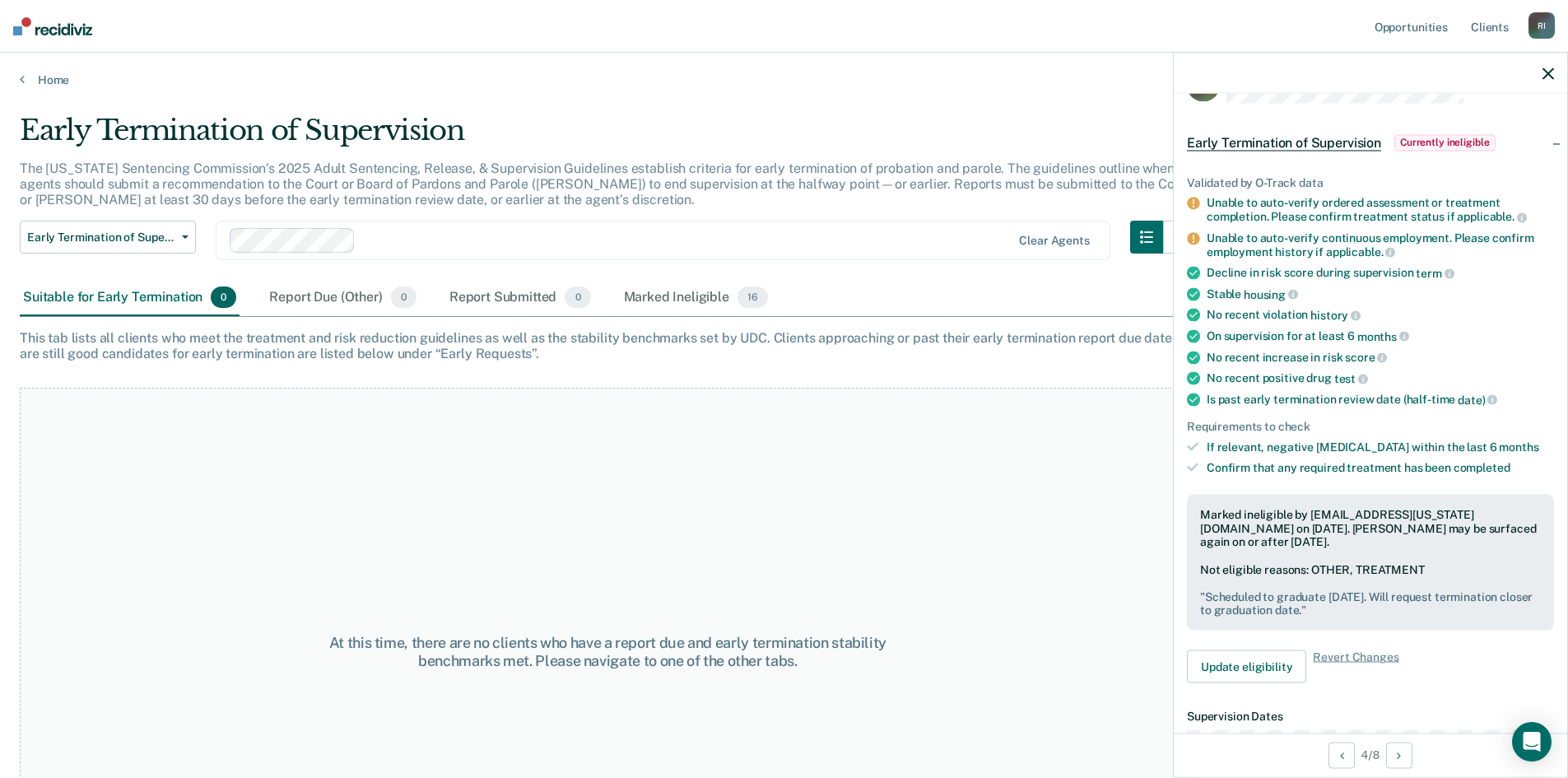
scroll to position [0, 0]
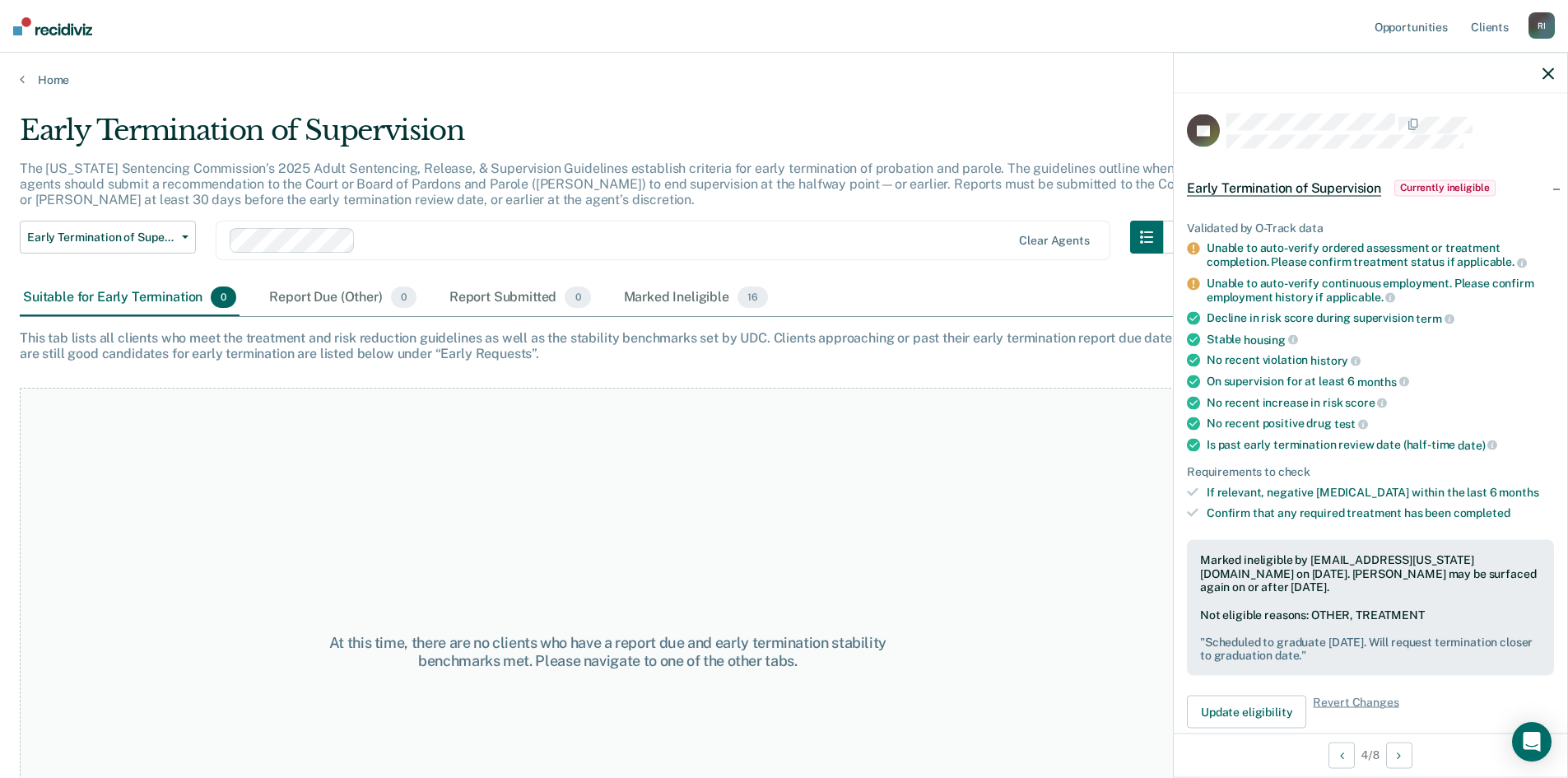
click at [616, 116] on div "Early Termination of Supervision" at bounding box center [608, 136] width 1176 height 47
click at [309, 301] on div "Report Due (Other) 0" at bounding box center [342, 297] width 153 height 36
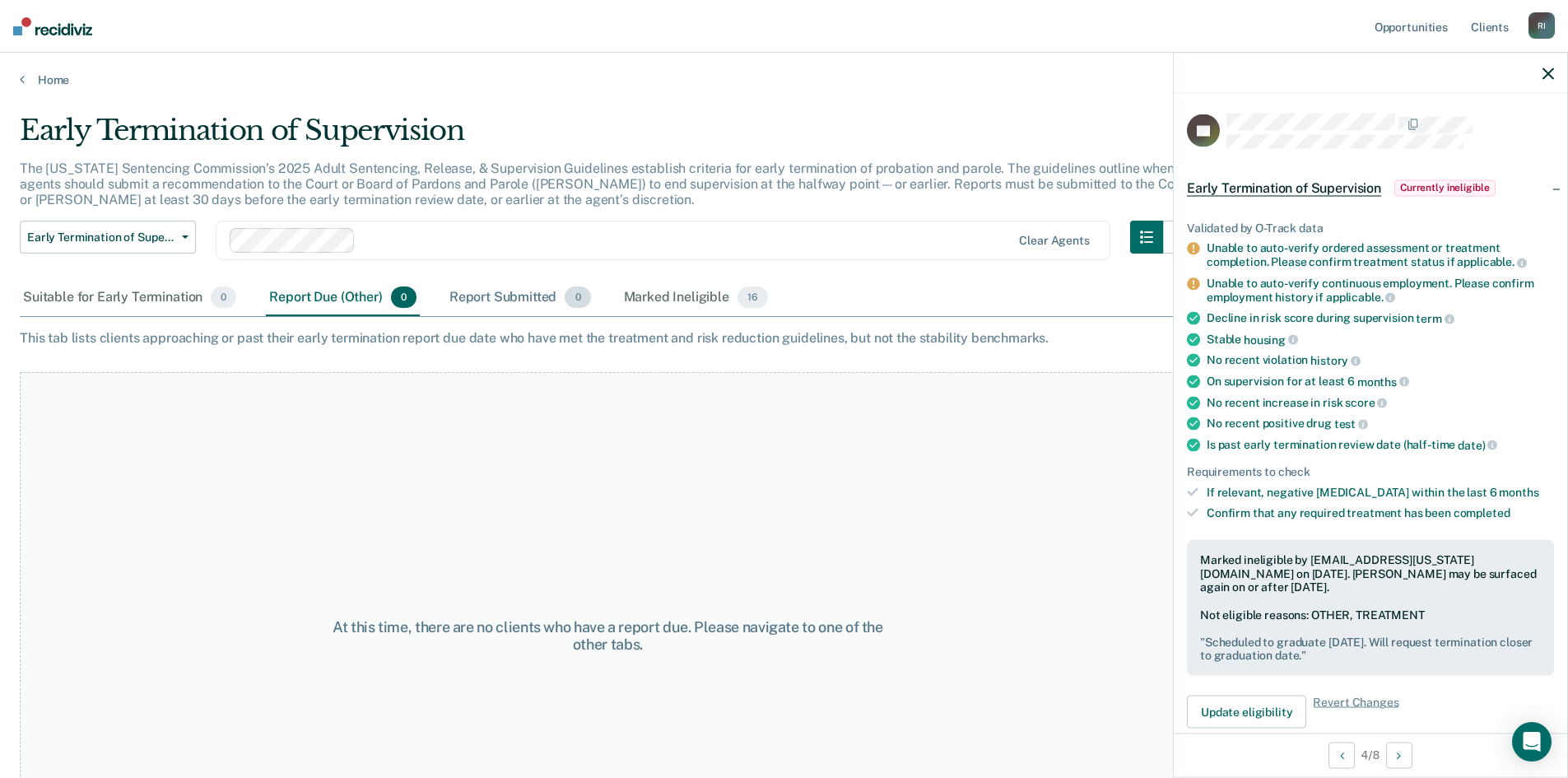
click at [493, 295] on div "Report Submitted 0" at bounding box center [521, 297] width 149 height 36
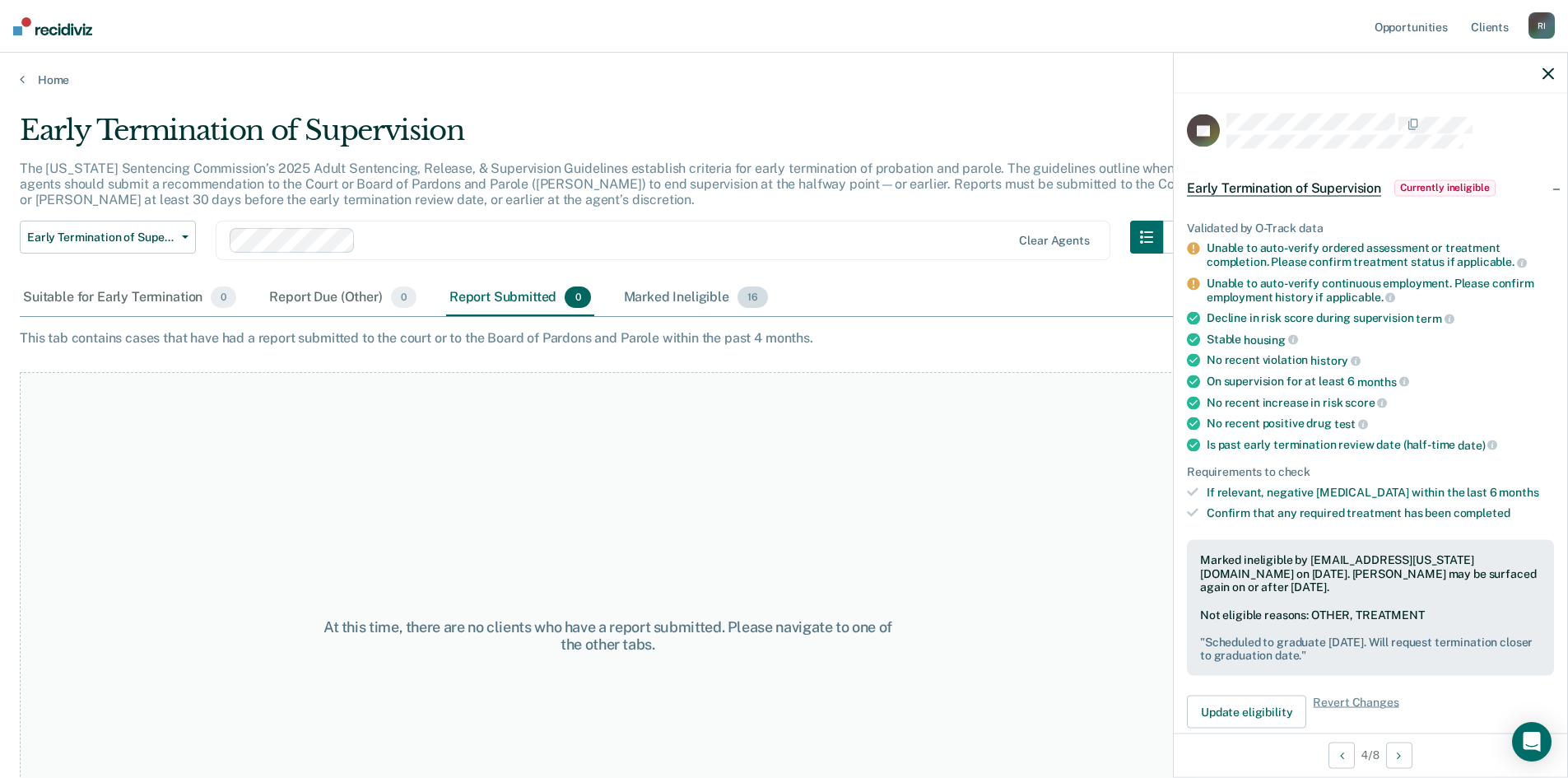
click at [648, 295] on div "Marked Ineligible 16" at bounding box center [696, 297] width 150 height 36
